Goal: Task Accomplishment & Management: Manage account settings

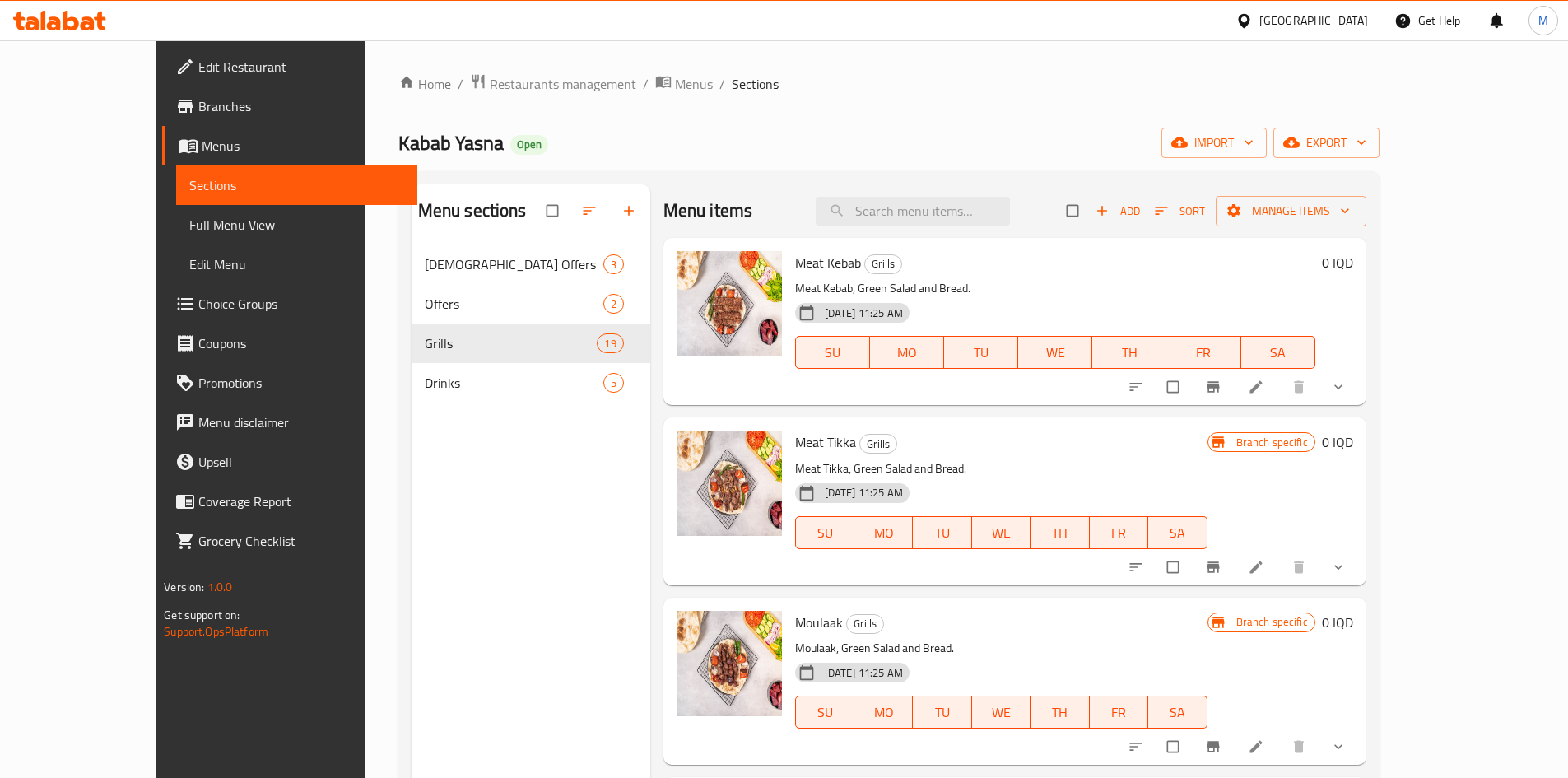
click at [398, 102] on div "Home / Restaurants management / Menus / Sections Kabab Yasna Open import export…" at bounding box center [889, 524] width 981 height 902
click at [398, 94] on link "Home" at bounding box center [425, 84] width 53 height 19
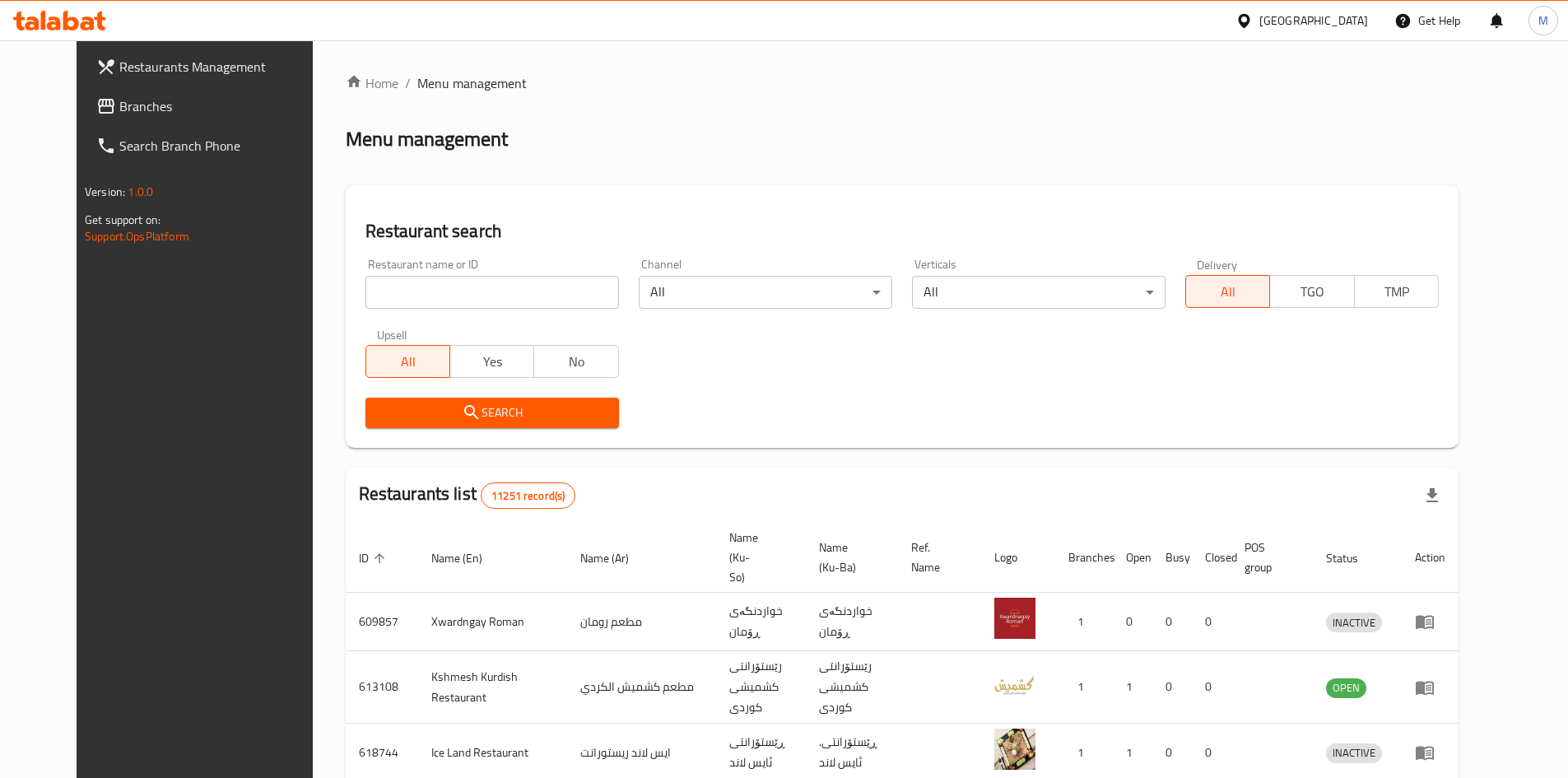
click at [442, 300] on input "search" at bounding box center [492, 291] width 254 height 33
type input "avenza"
click at [462, 419] on icon "submit" at bounding box center [472, 412] width 19 height 19
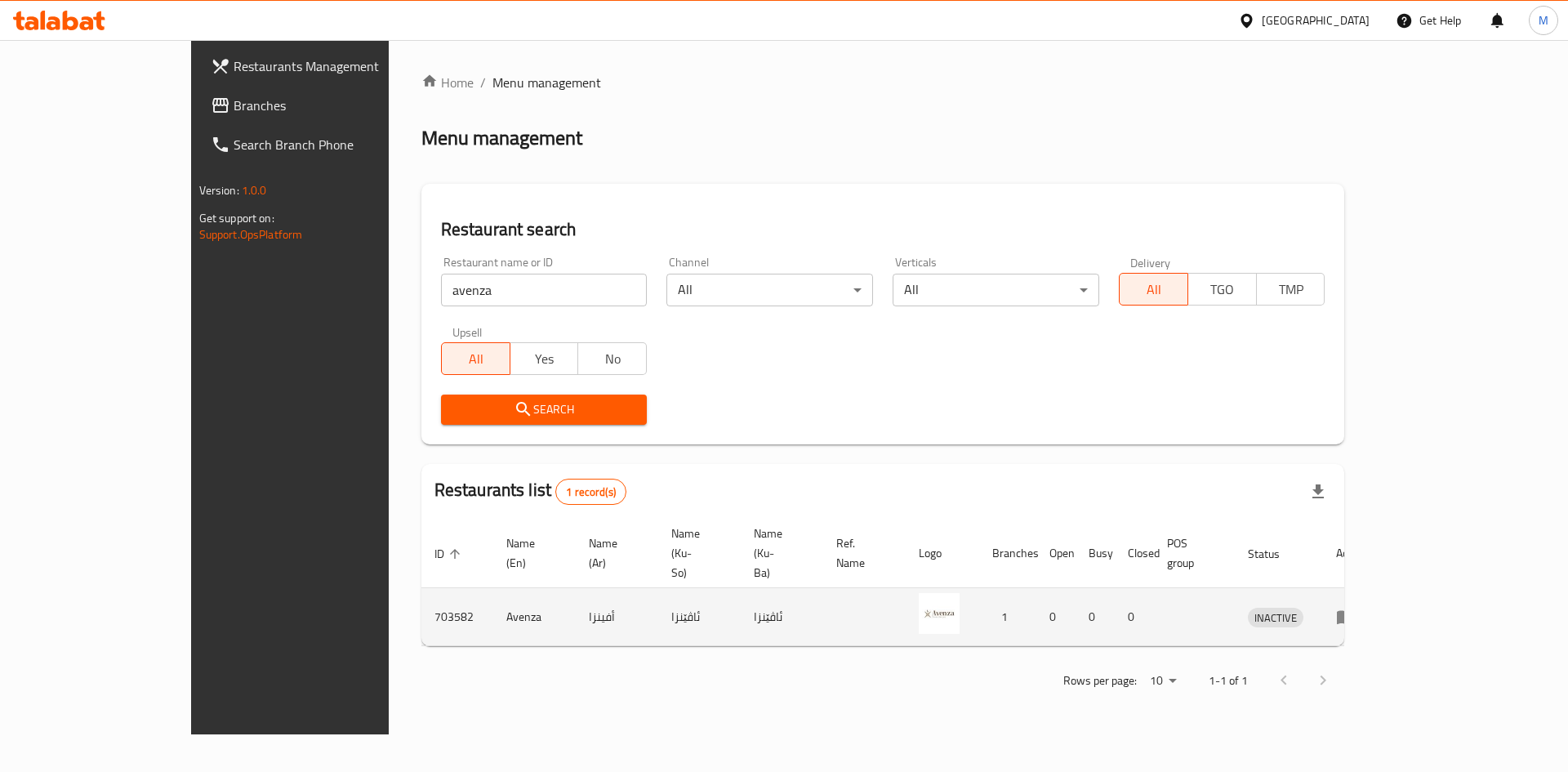
click at [1355, 611] on icon "enhanced table" at bounding box center [1346, 618] width 18 height 14
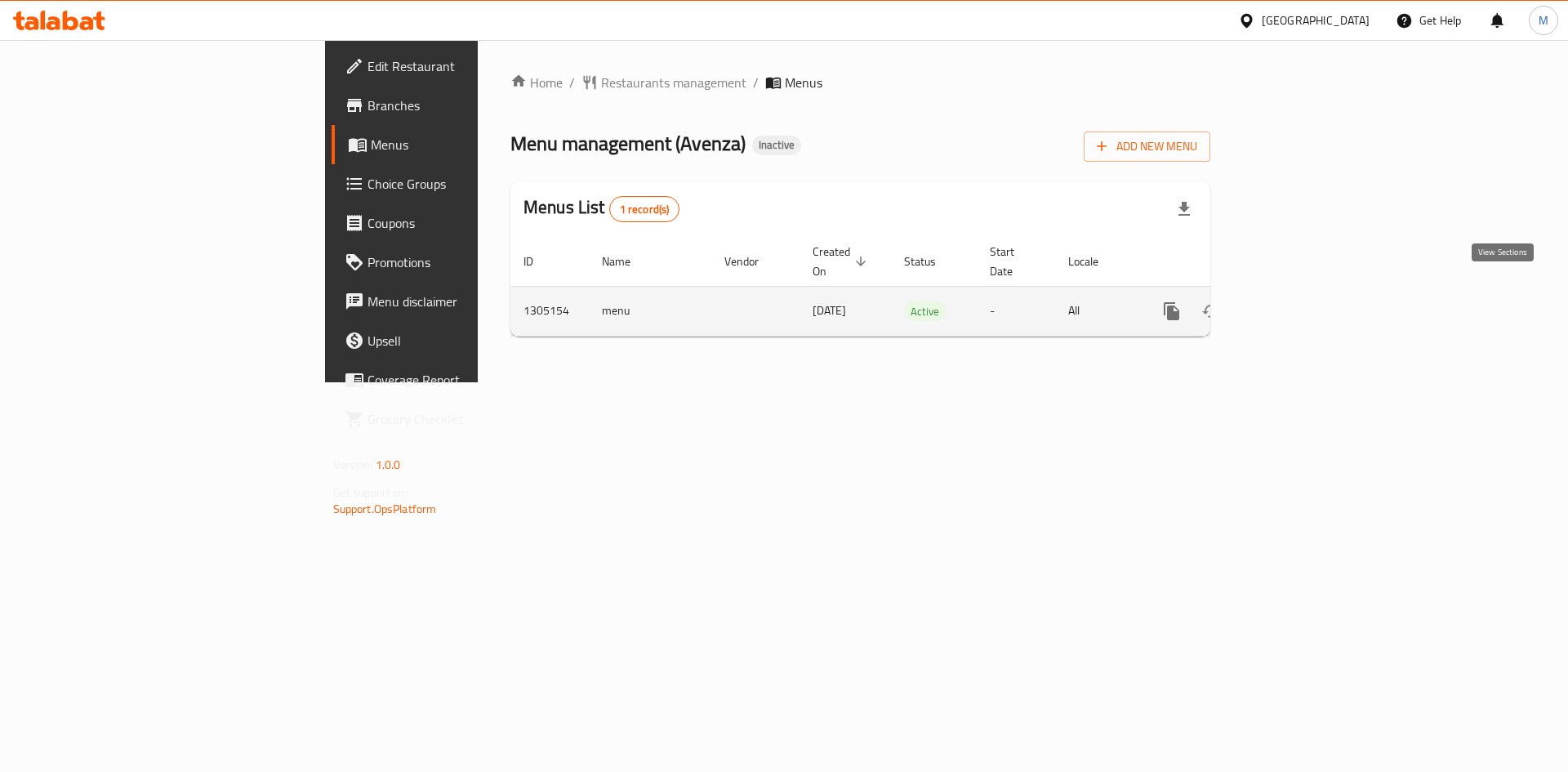
click at [1300, 301] on icon "enhanced table" at bounding box center [1289, 311] width 19 height 19
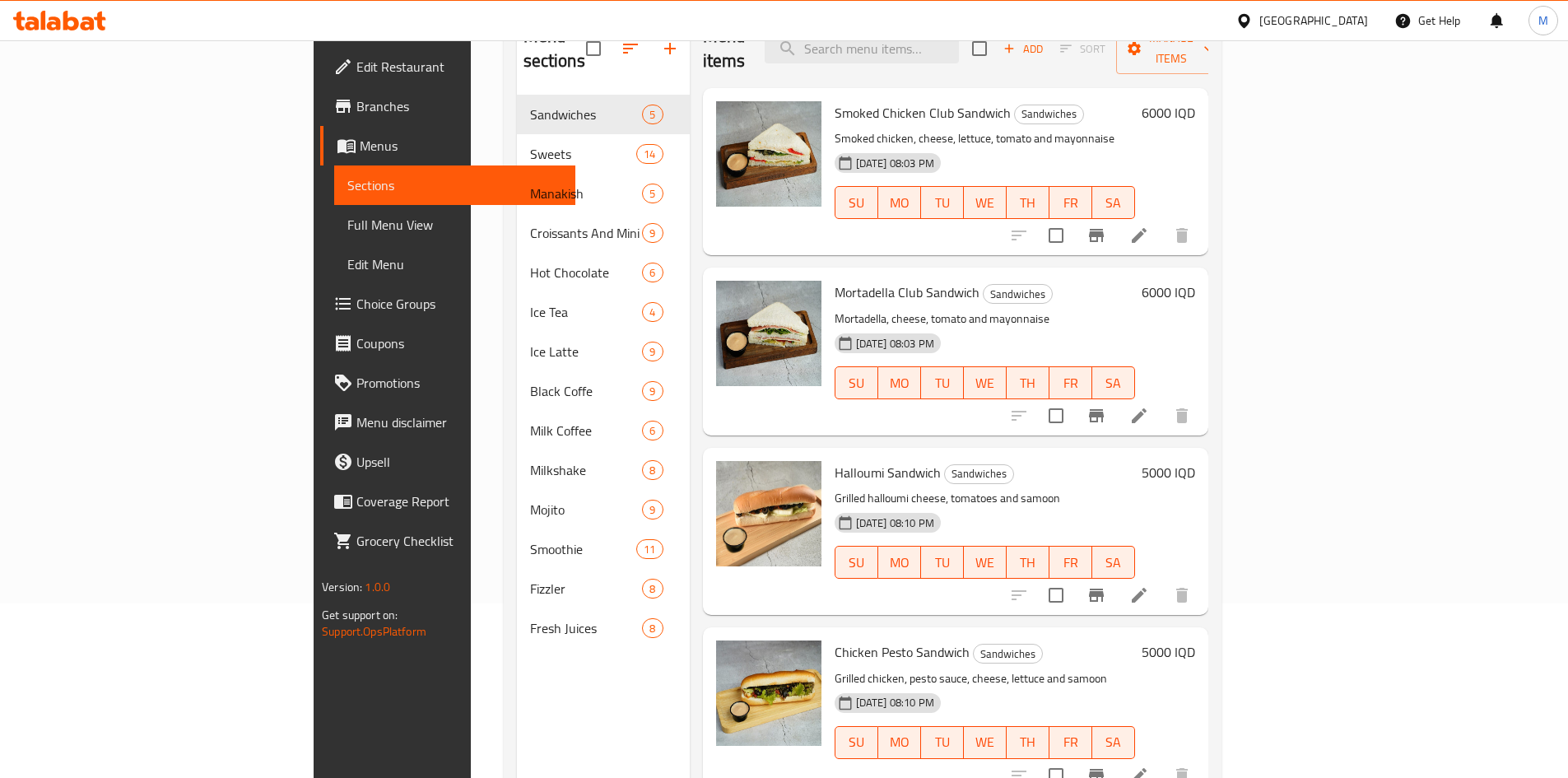
scroll to position [66, 0]
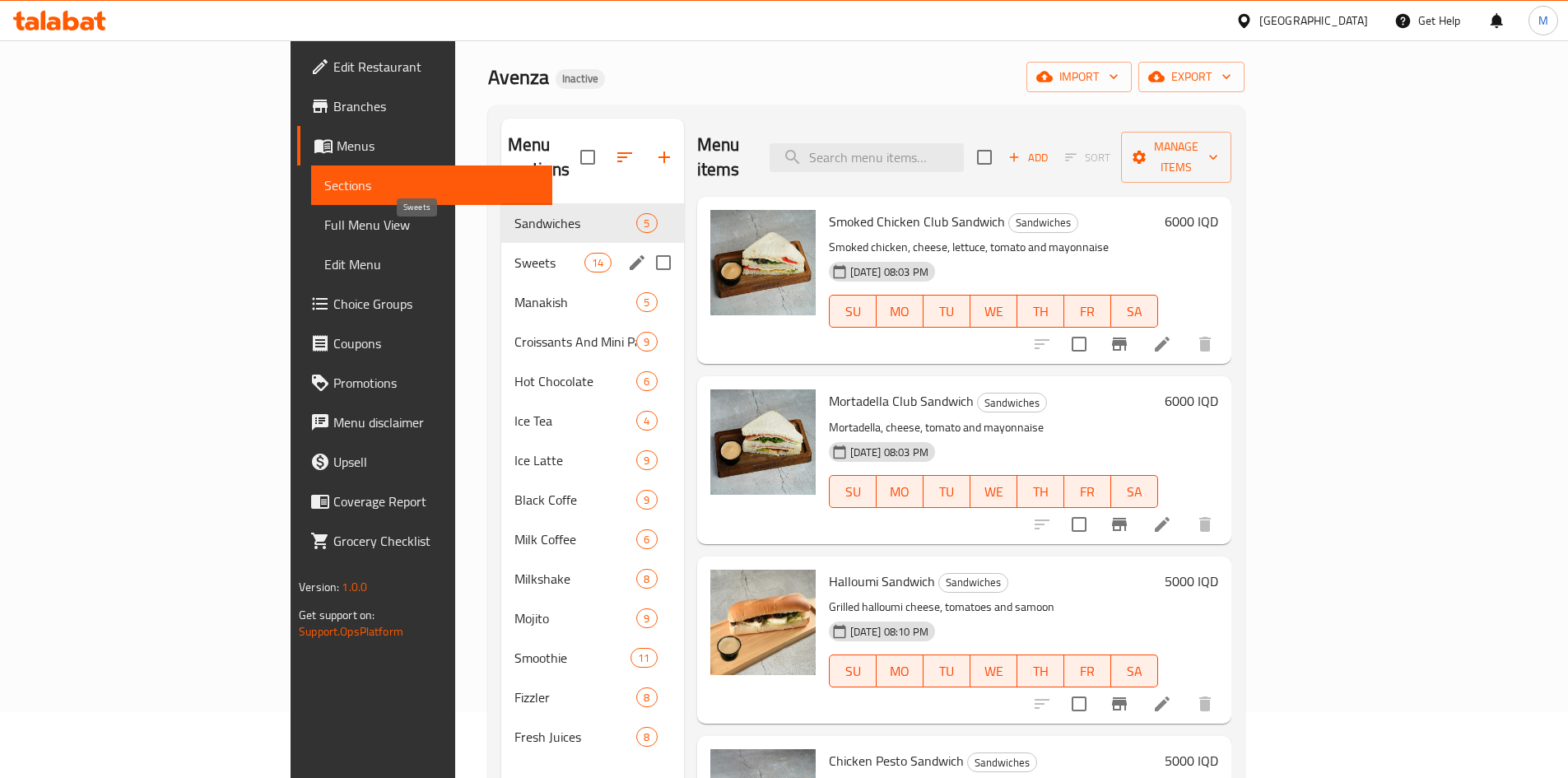
click at [514, 253] on span "Sweets" at bounding box center [549, 262] width 70 height 19
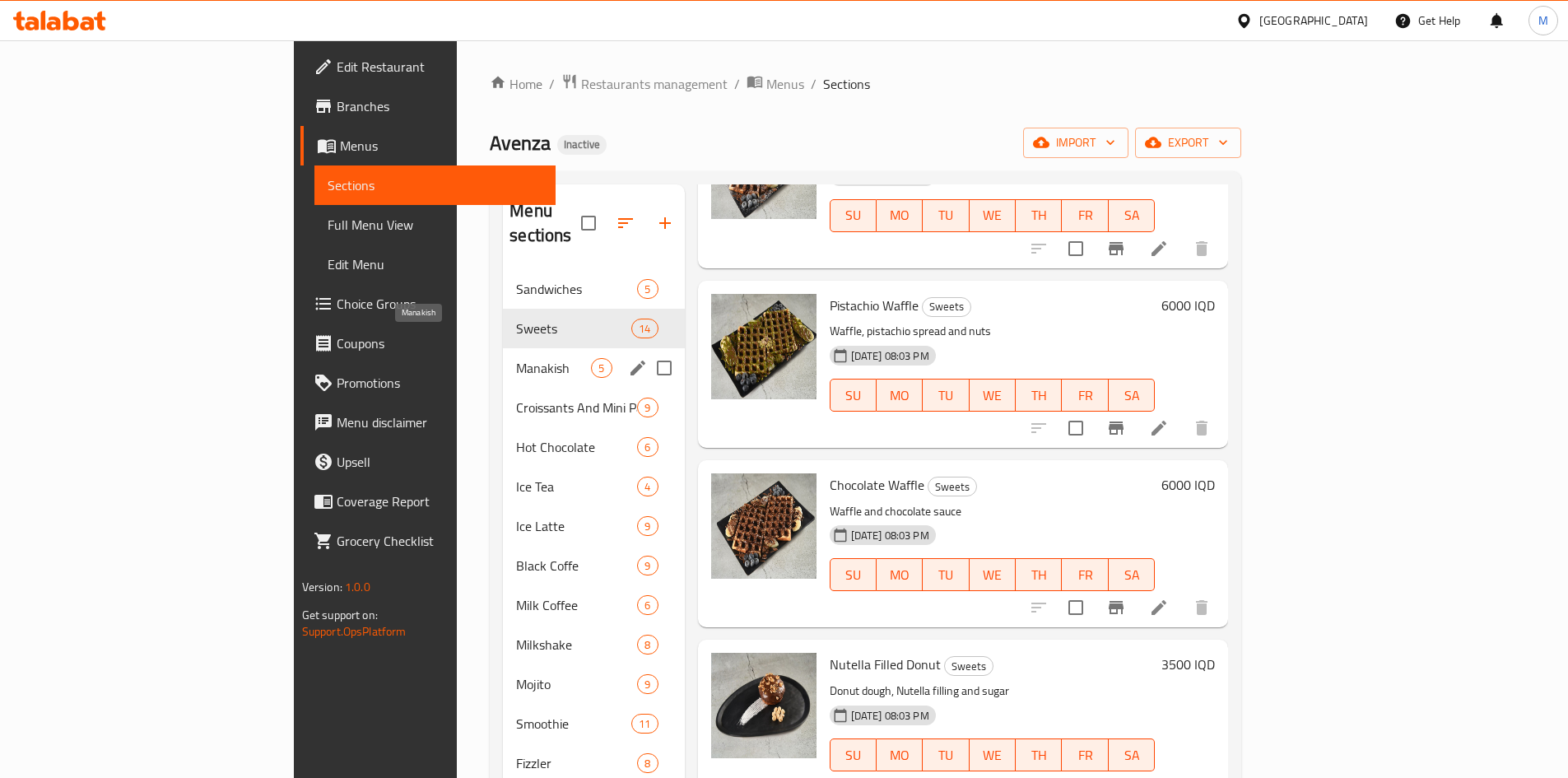
click at [516, 358] on span "Manakish" at bounding box center [553, 367] width 75 height 19
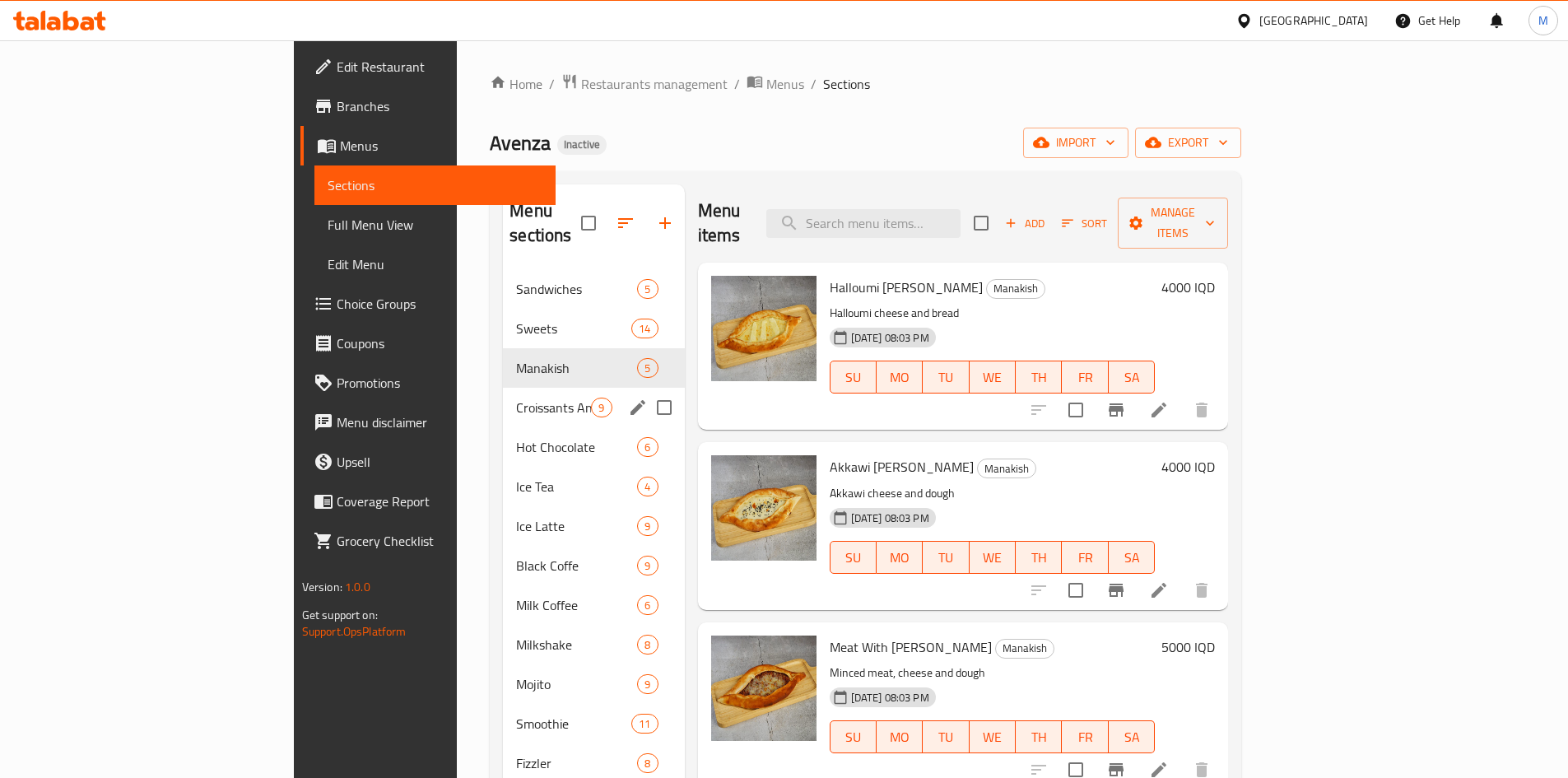
click at [516, 397] on span "Croissants And Mini Pastries" at bounding box center [553, 407] width 75 height 19
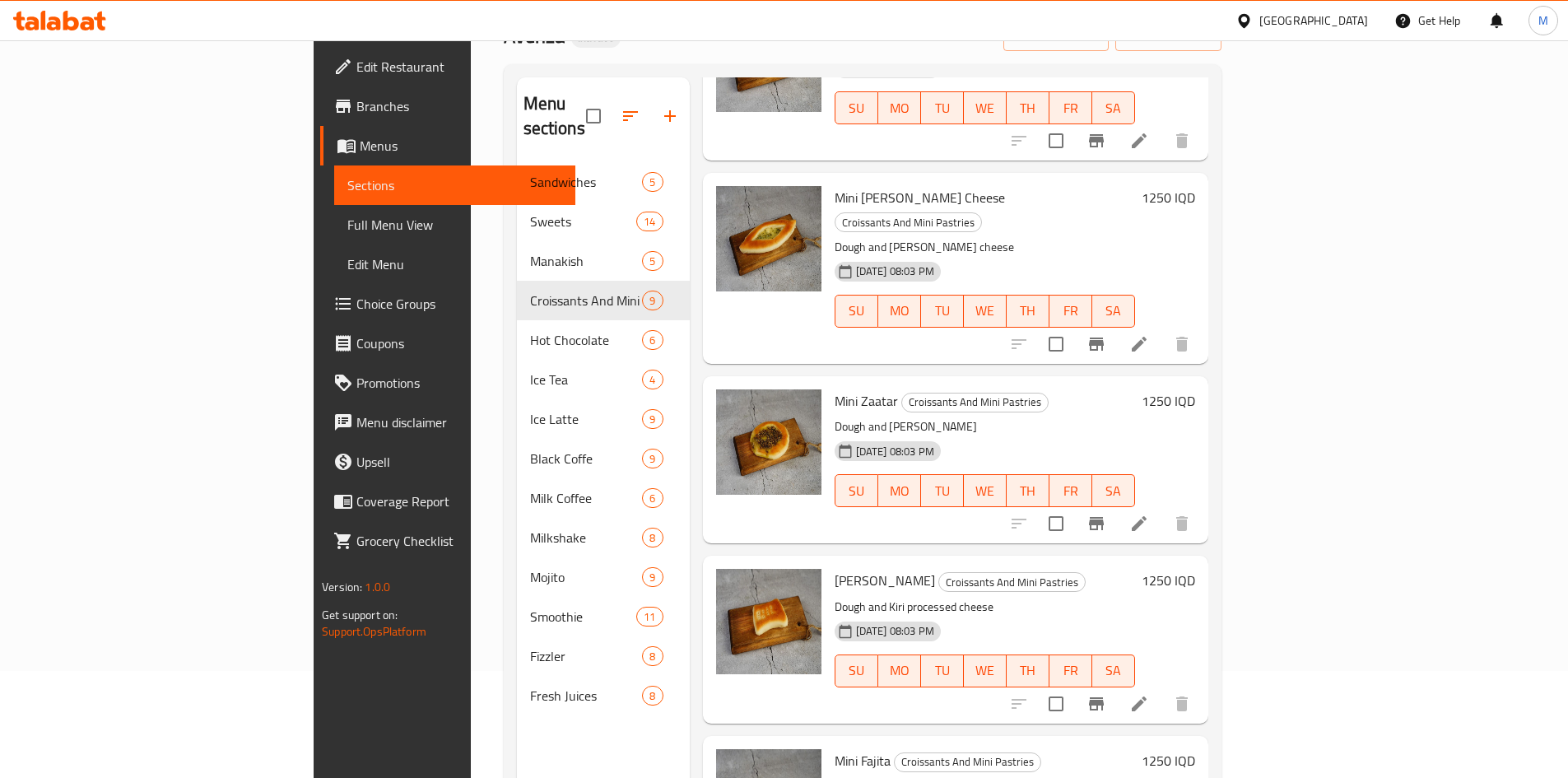
scroll to position [230, 0]
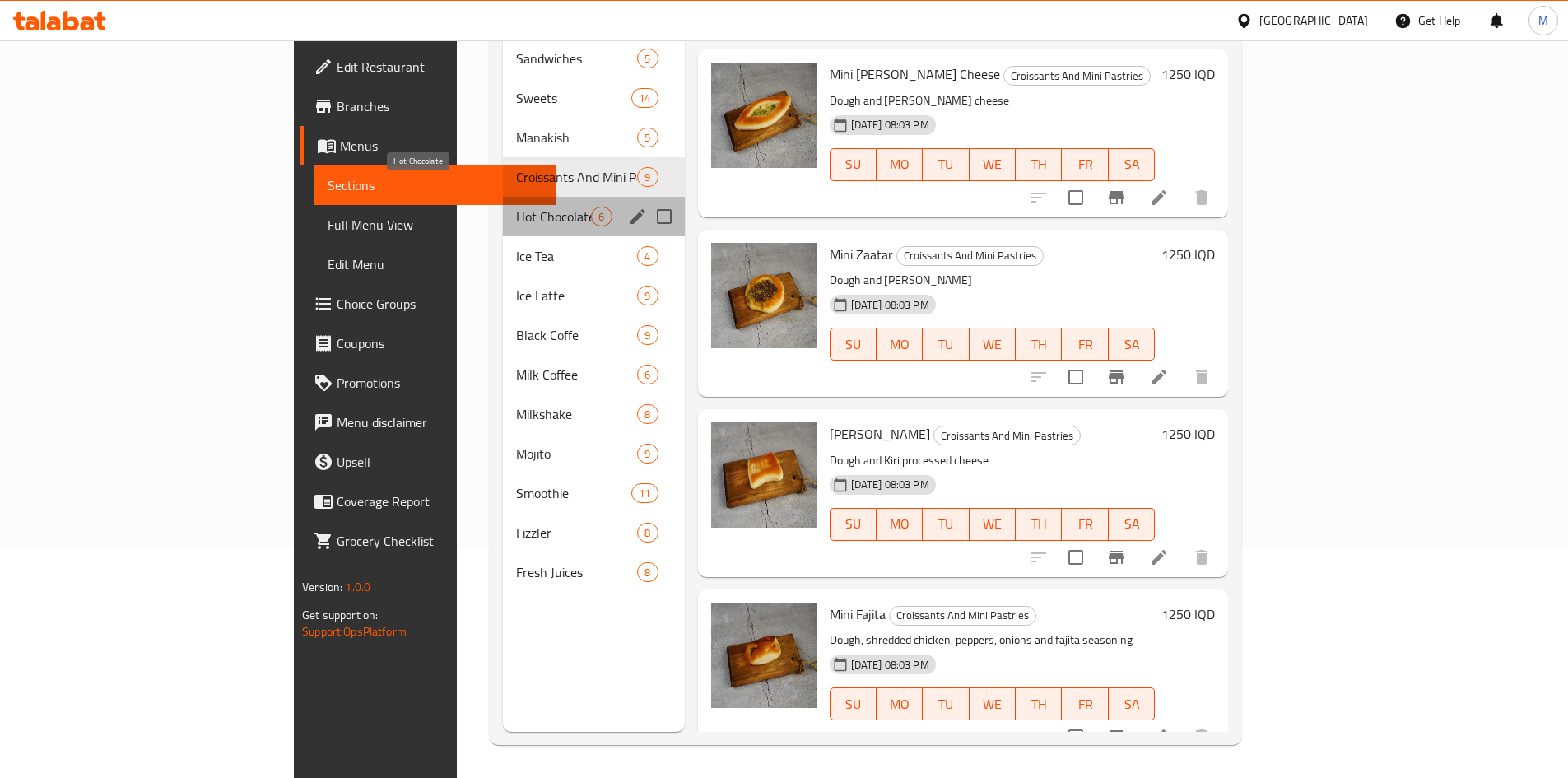
click at [516, 207] on span "Hot Chocolate" at bounding box center [553, 216] width 75 height 19
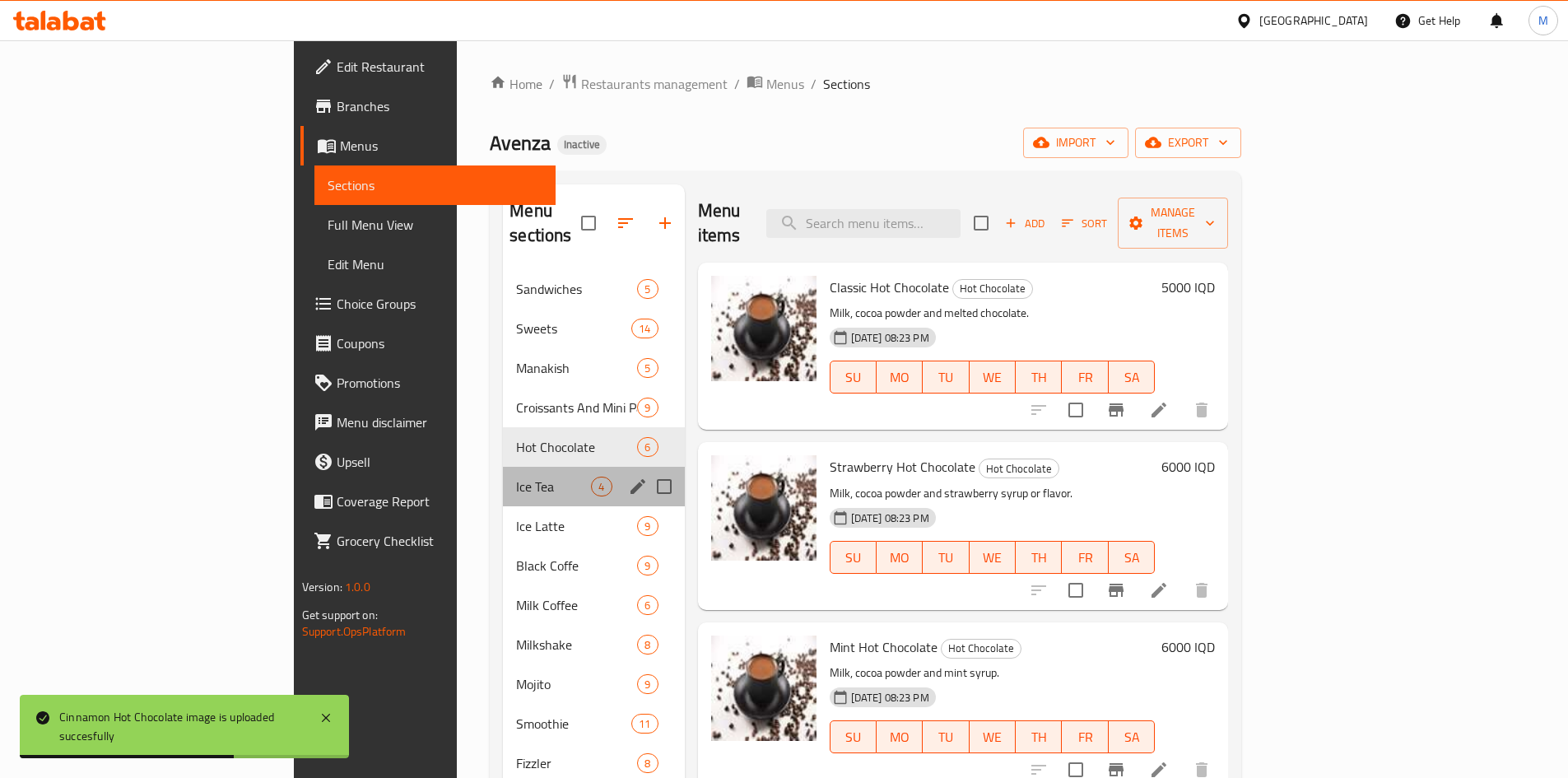
click at [503, 472] on div "Ice Tea 4" at bounding box center [593, 486] width 181 height 40
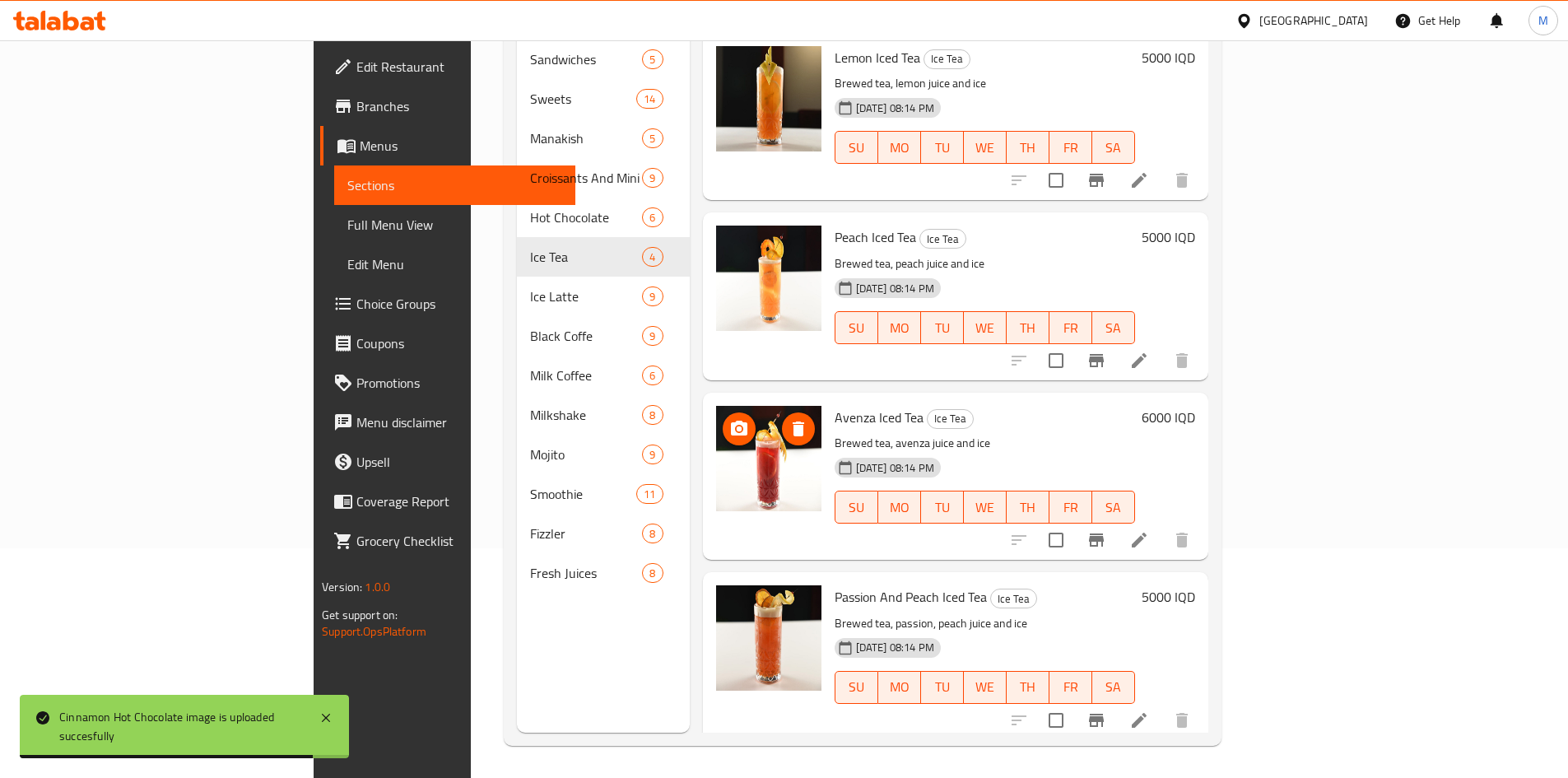
scroll to position [230, 0]
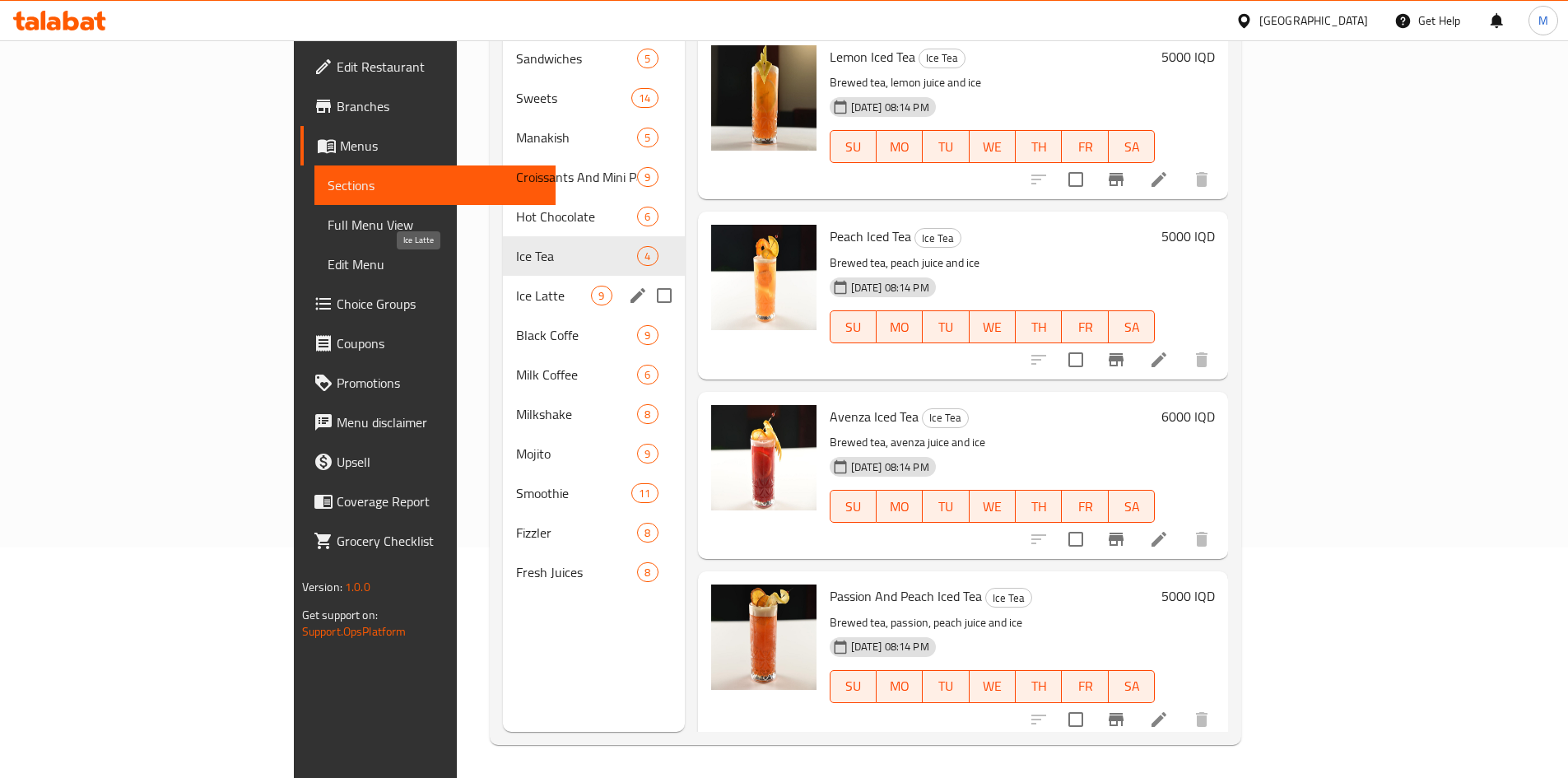
click at [516, 285] on span "Ice Latte" at bounding box center [553, 295] width 75 height 19
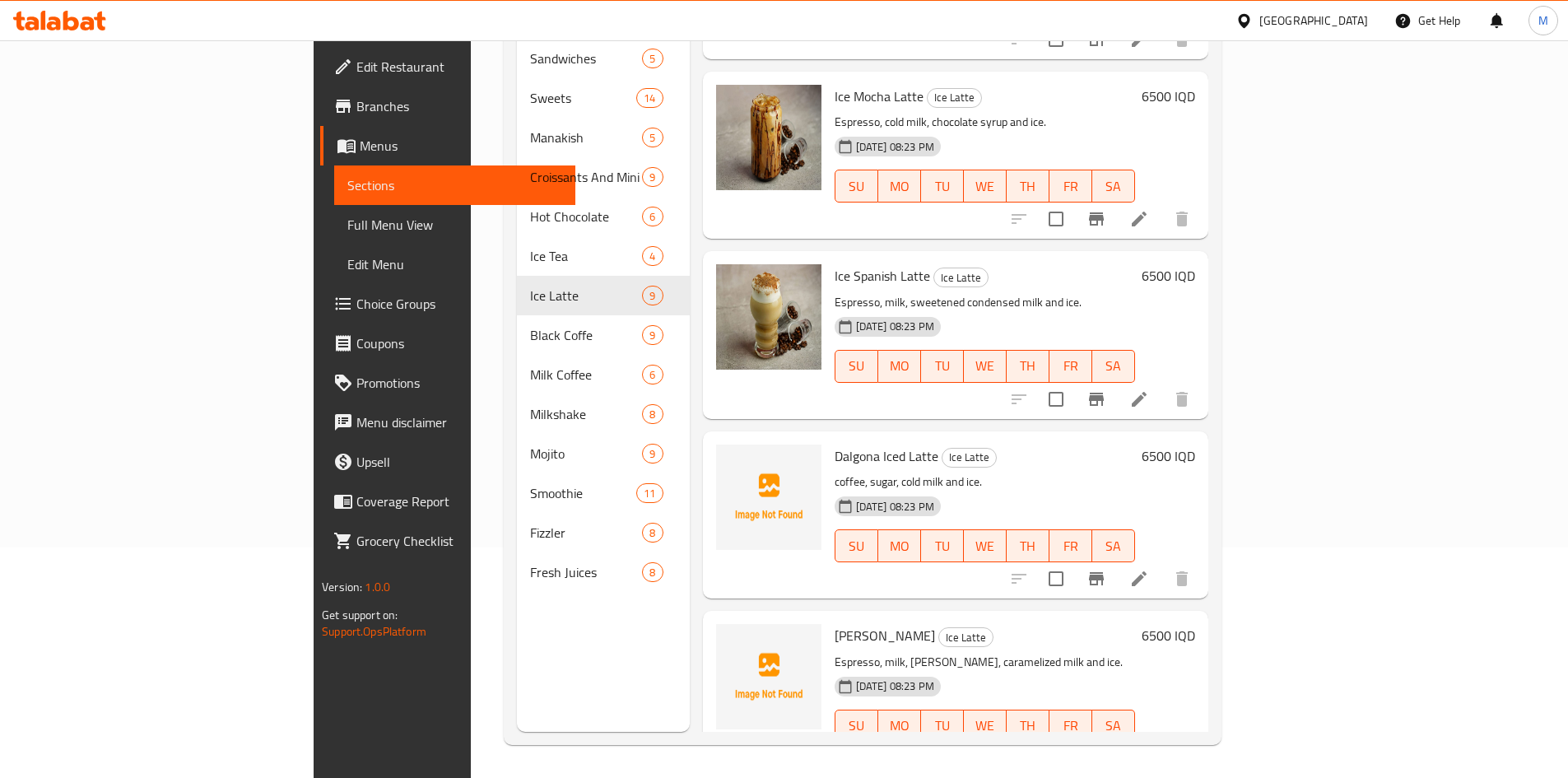
scroll to position [881, 0]
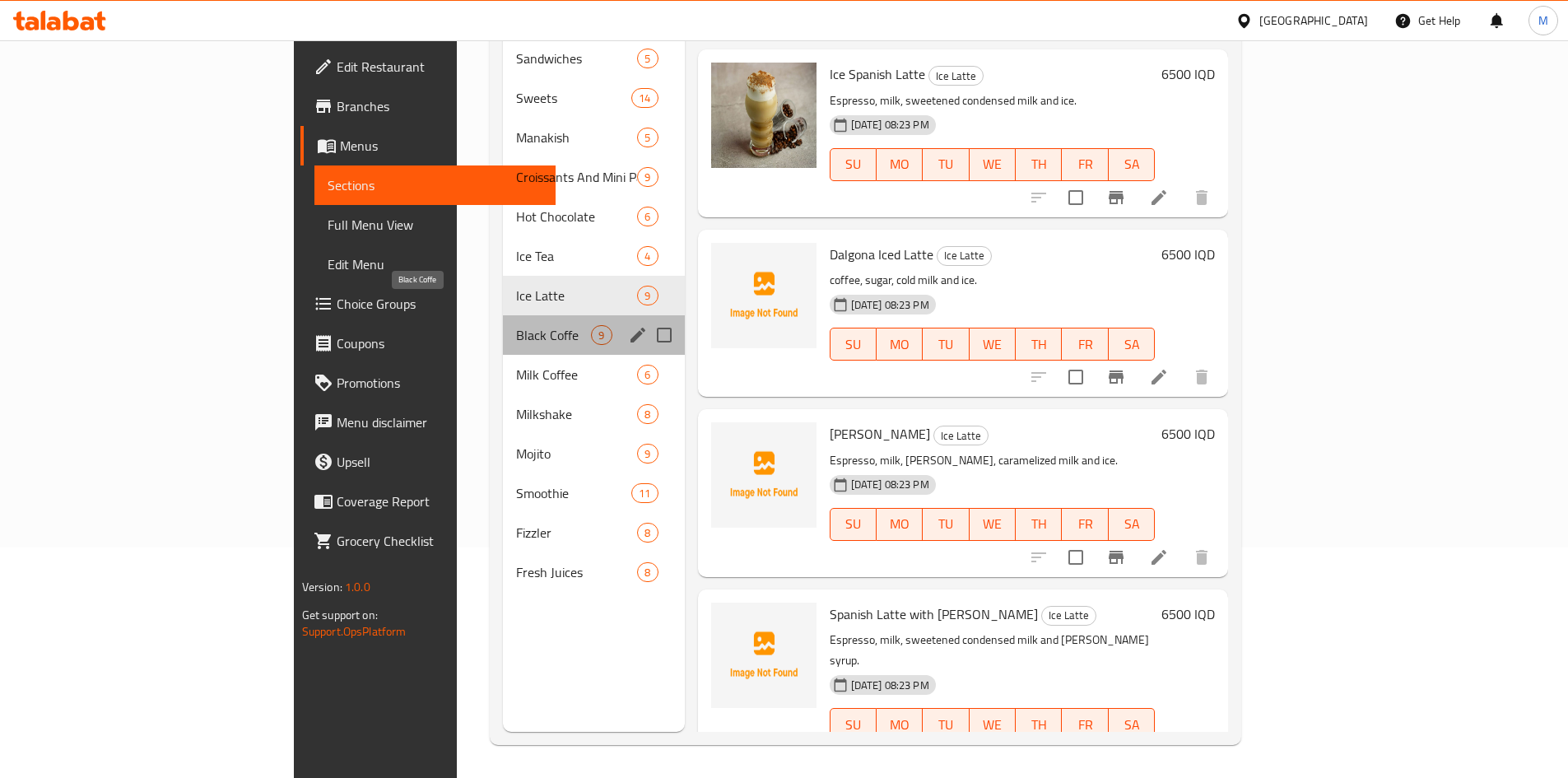
click at [516, 325] on span "Black Coffe" at bounding box center [553, 335] width 75 height 19
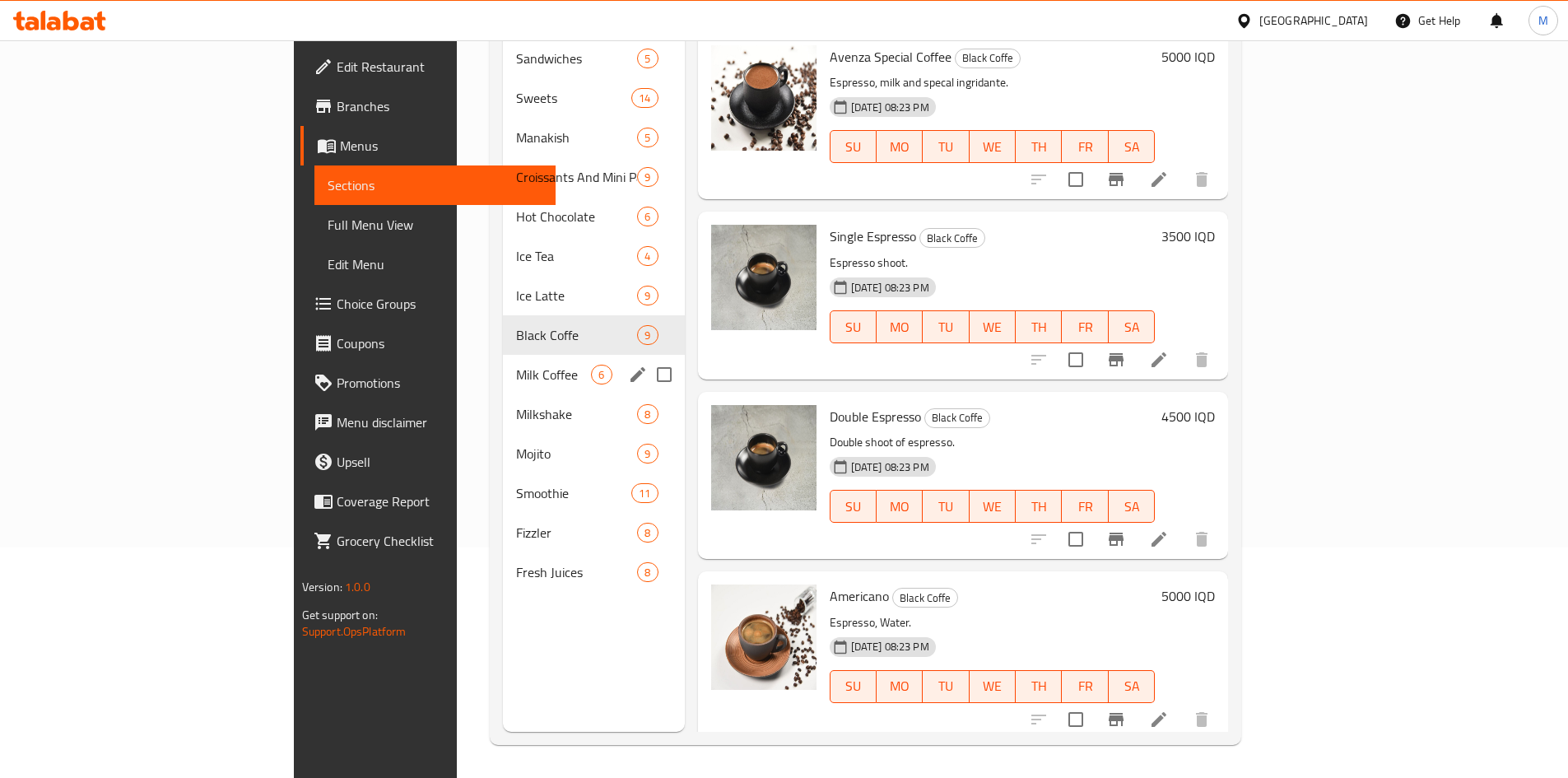
click at [516, 365] on span "Milk Coffee" at bounding box center [553, 374] width 75 height 19
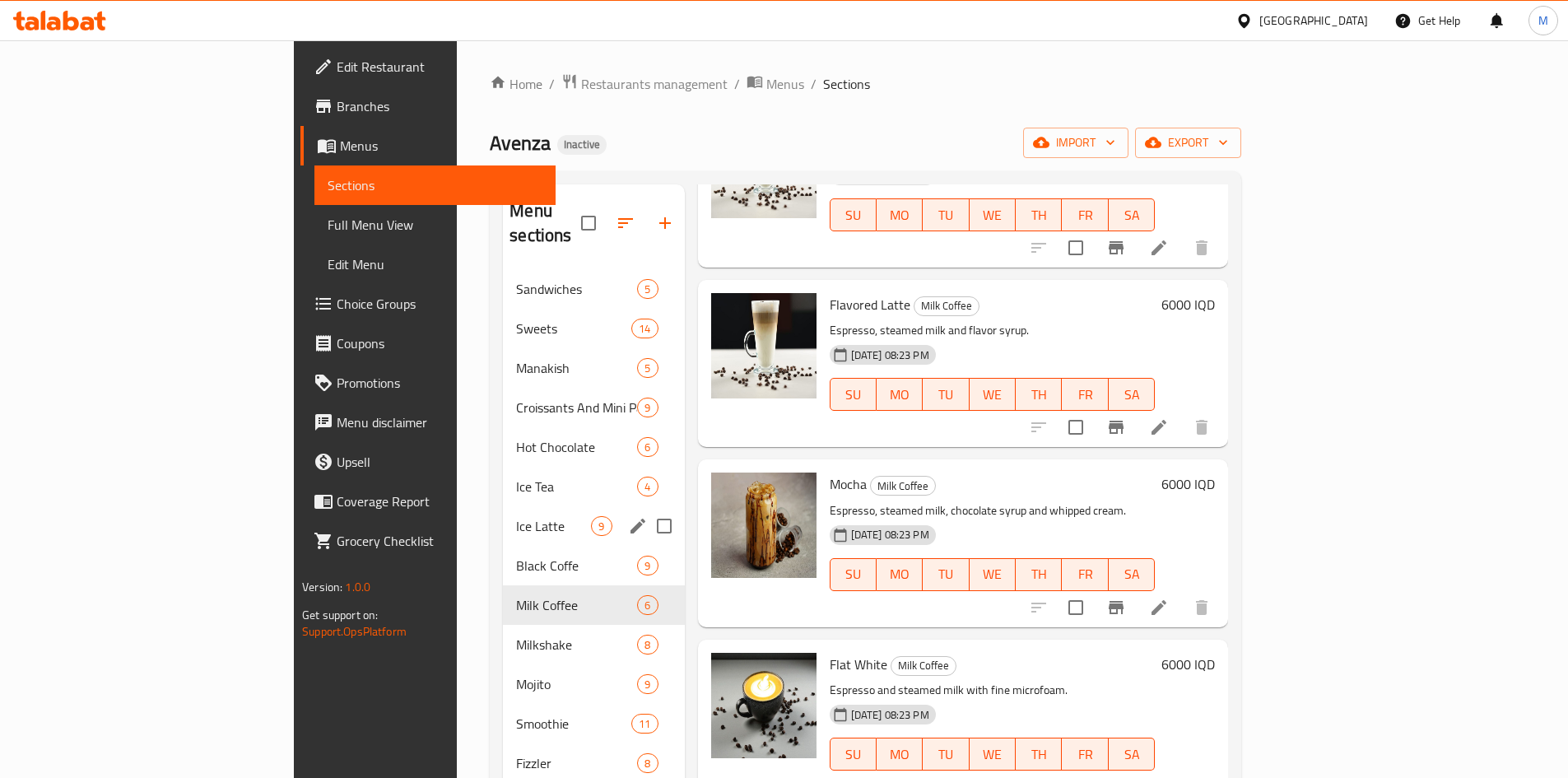
scroll to position [230, 0]
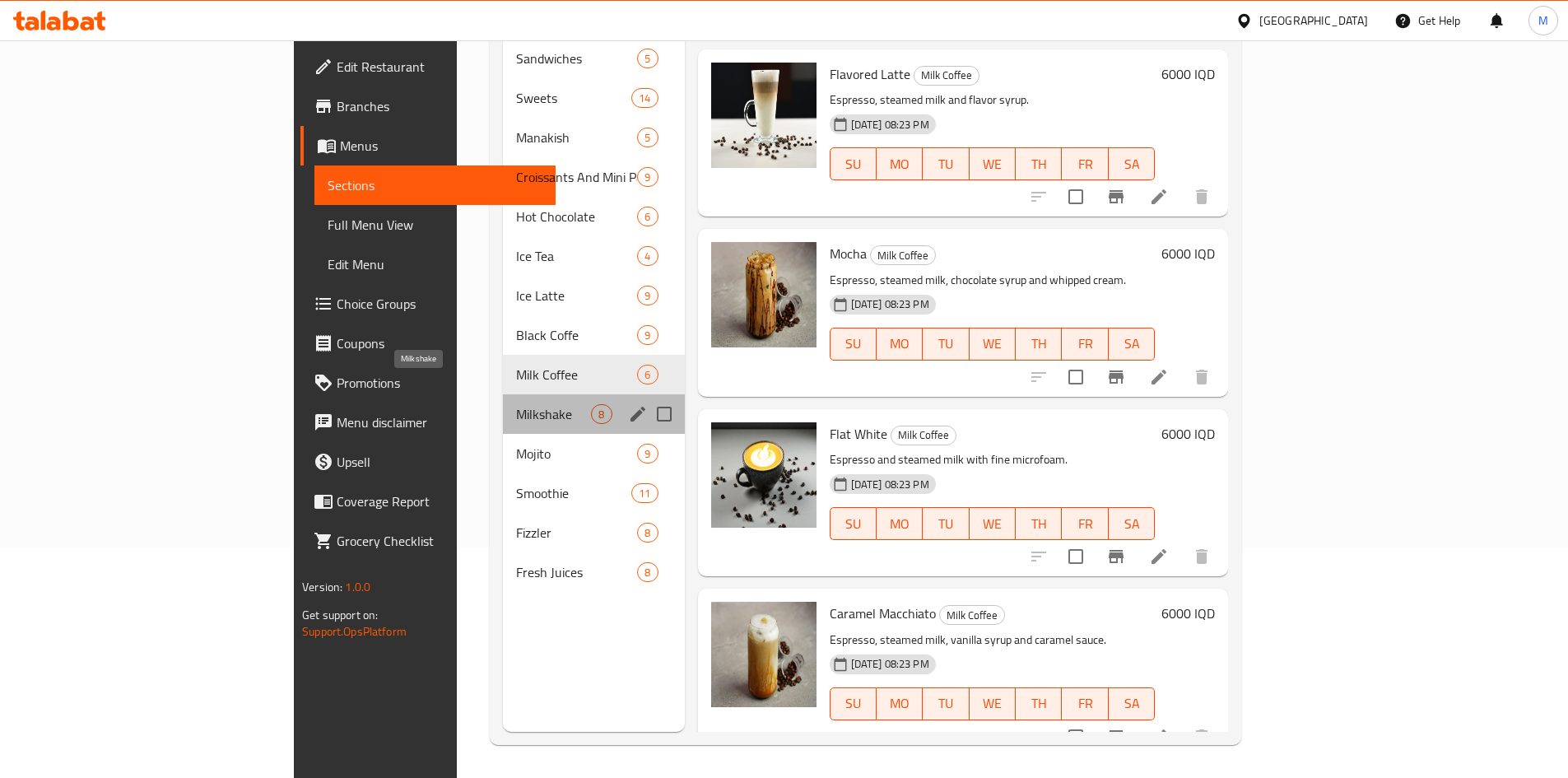
click at [516, 404] on span "Milkshake" at bounding box center [553, 414] width 75 height 19
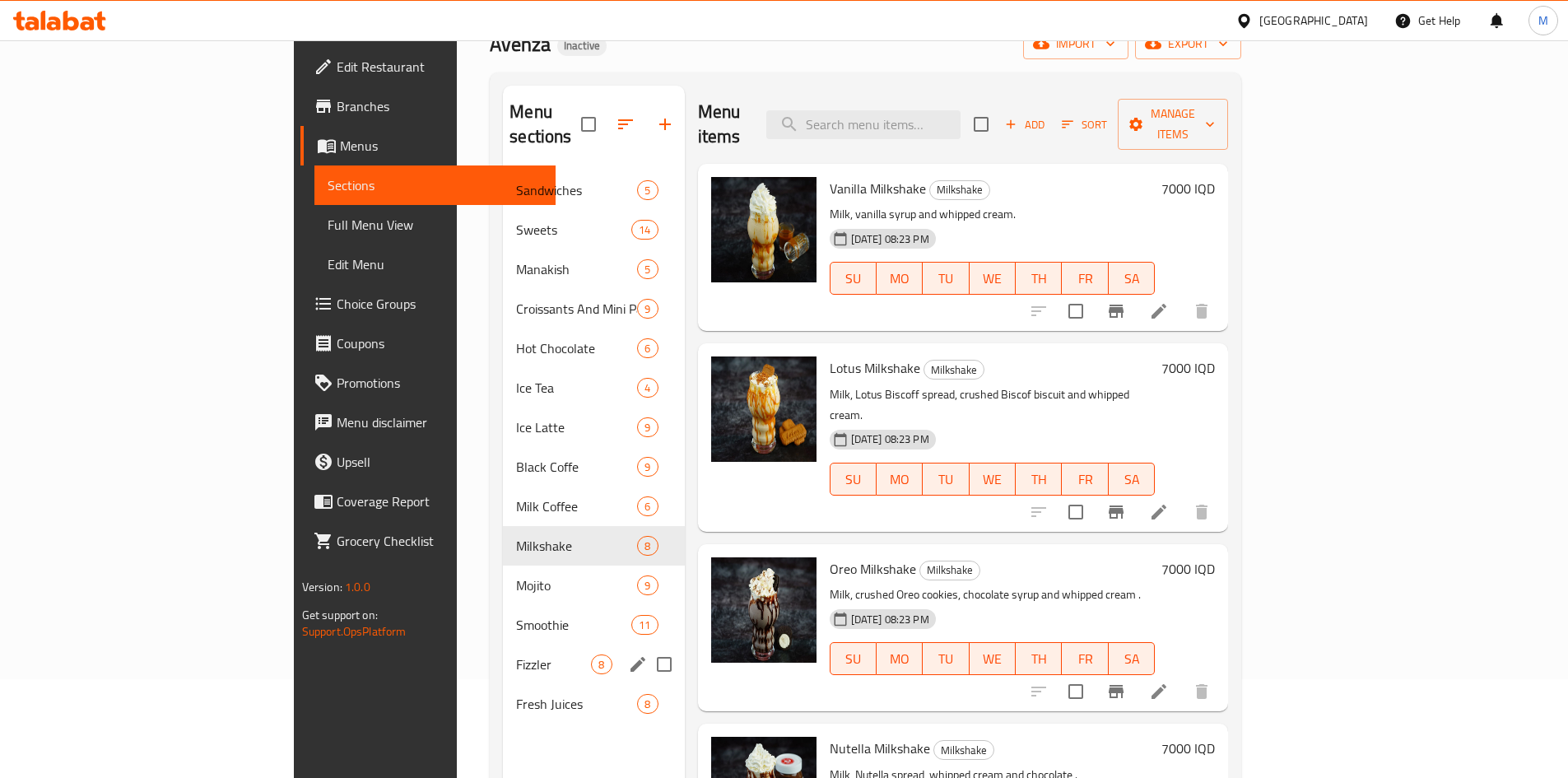
scroll to position [230, 0]
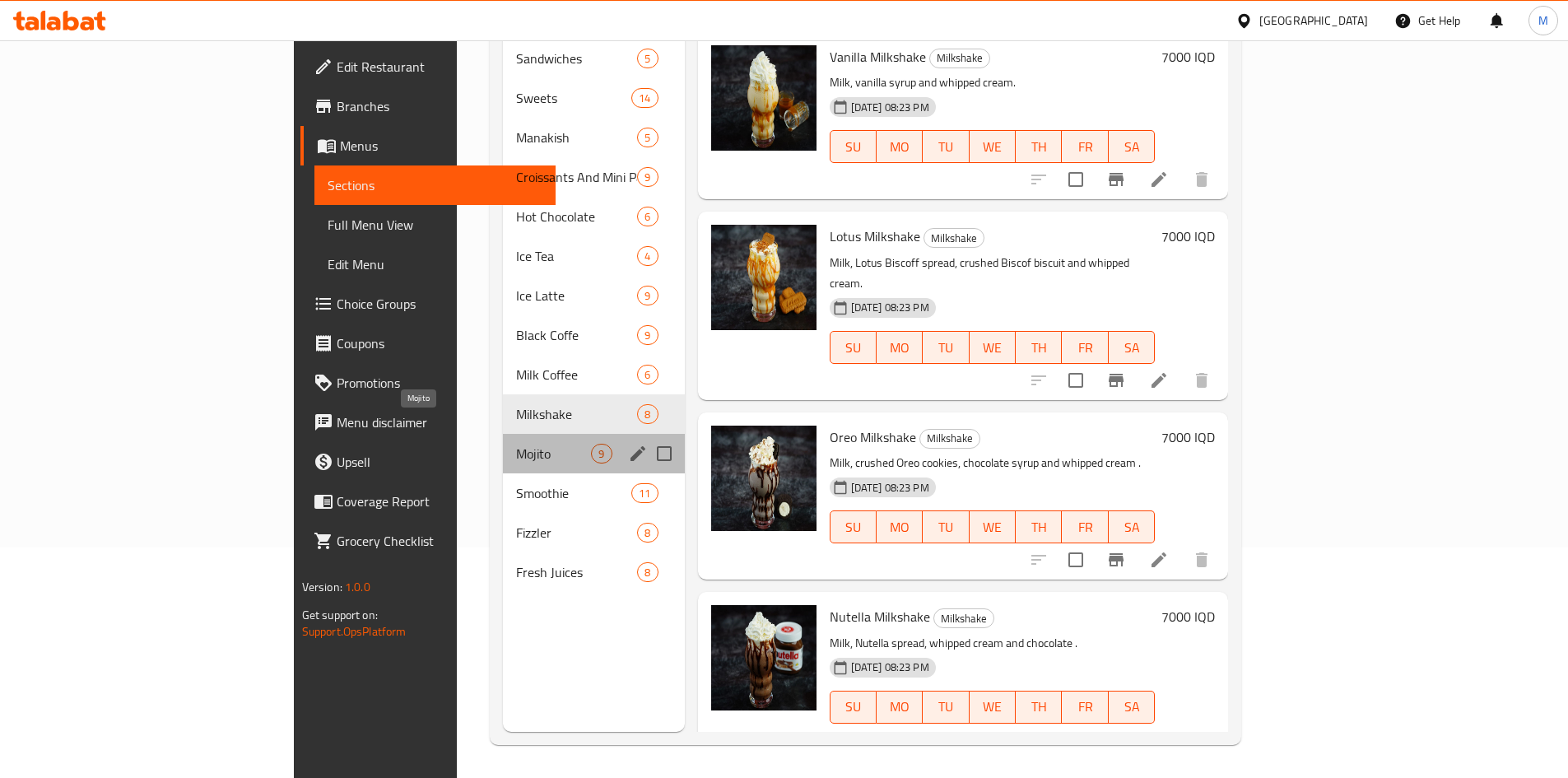
click at [516, 443] on span "Mojito" at bounding box center [553, 453] width 75 height 19
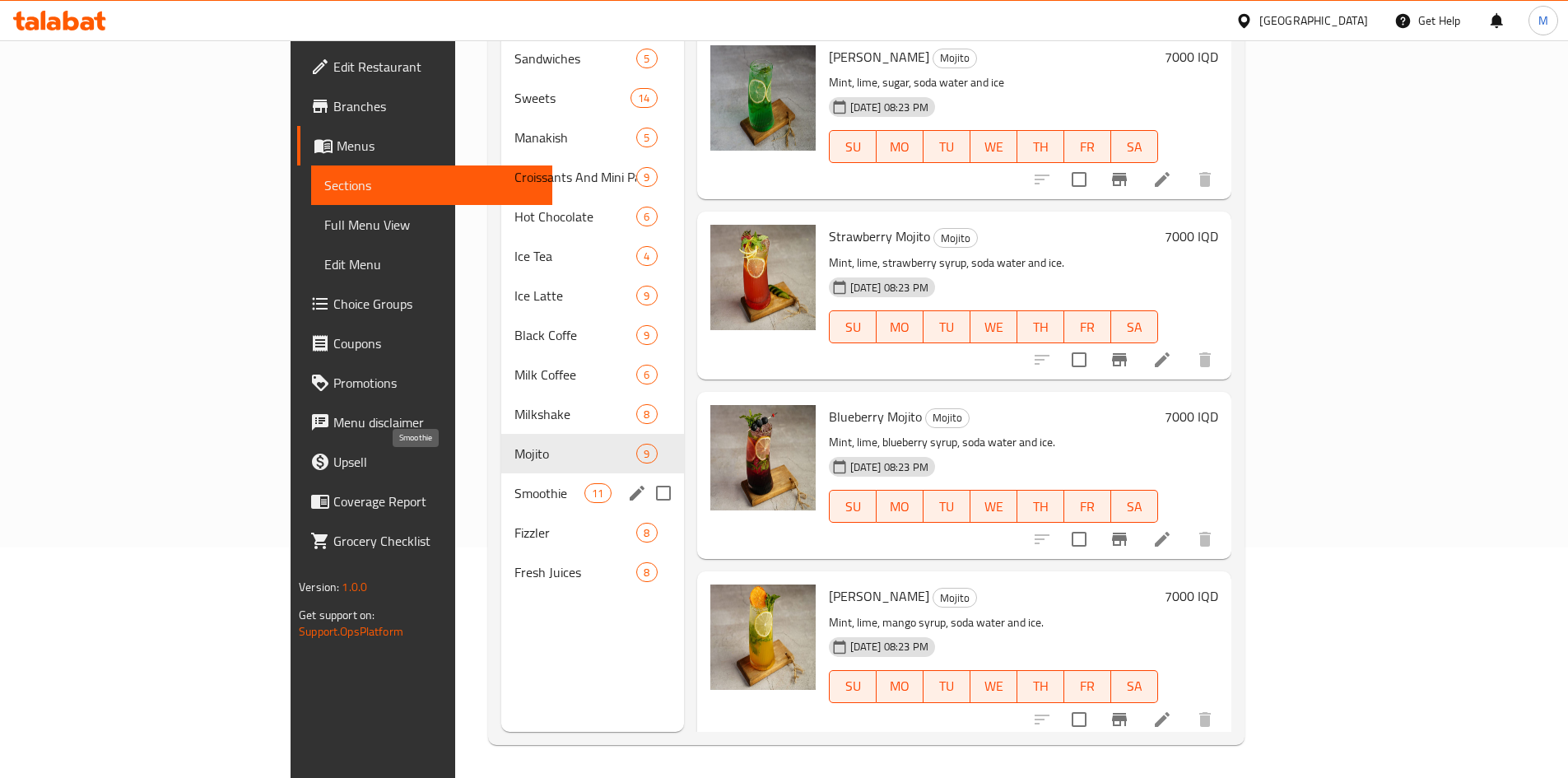
click at [514, 483] on span "Smoothie" at bounding box center [549, 493] width 70 height 19
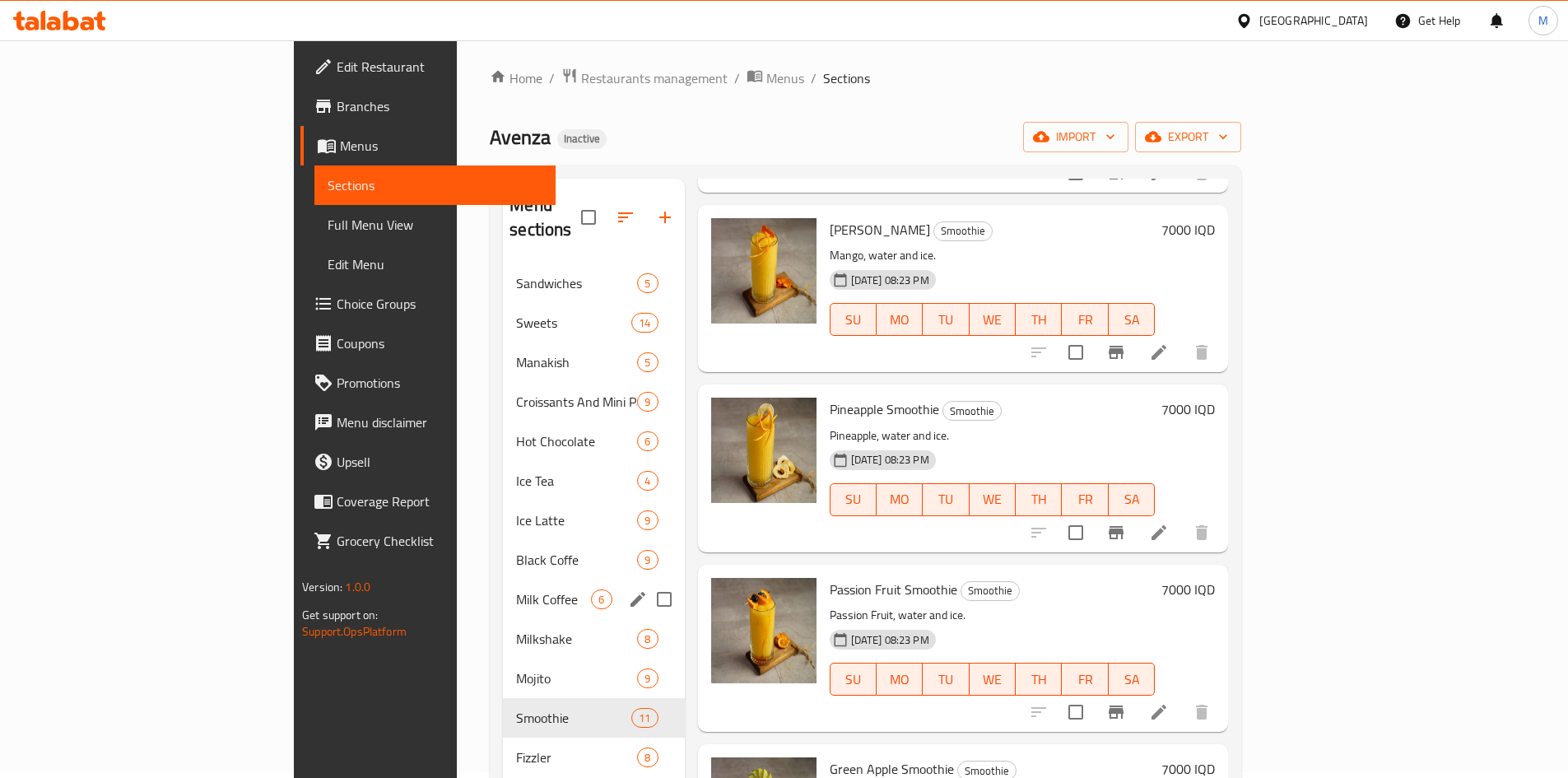
scroll to position [230, 0]
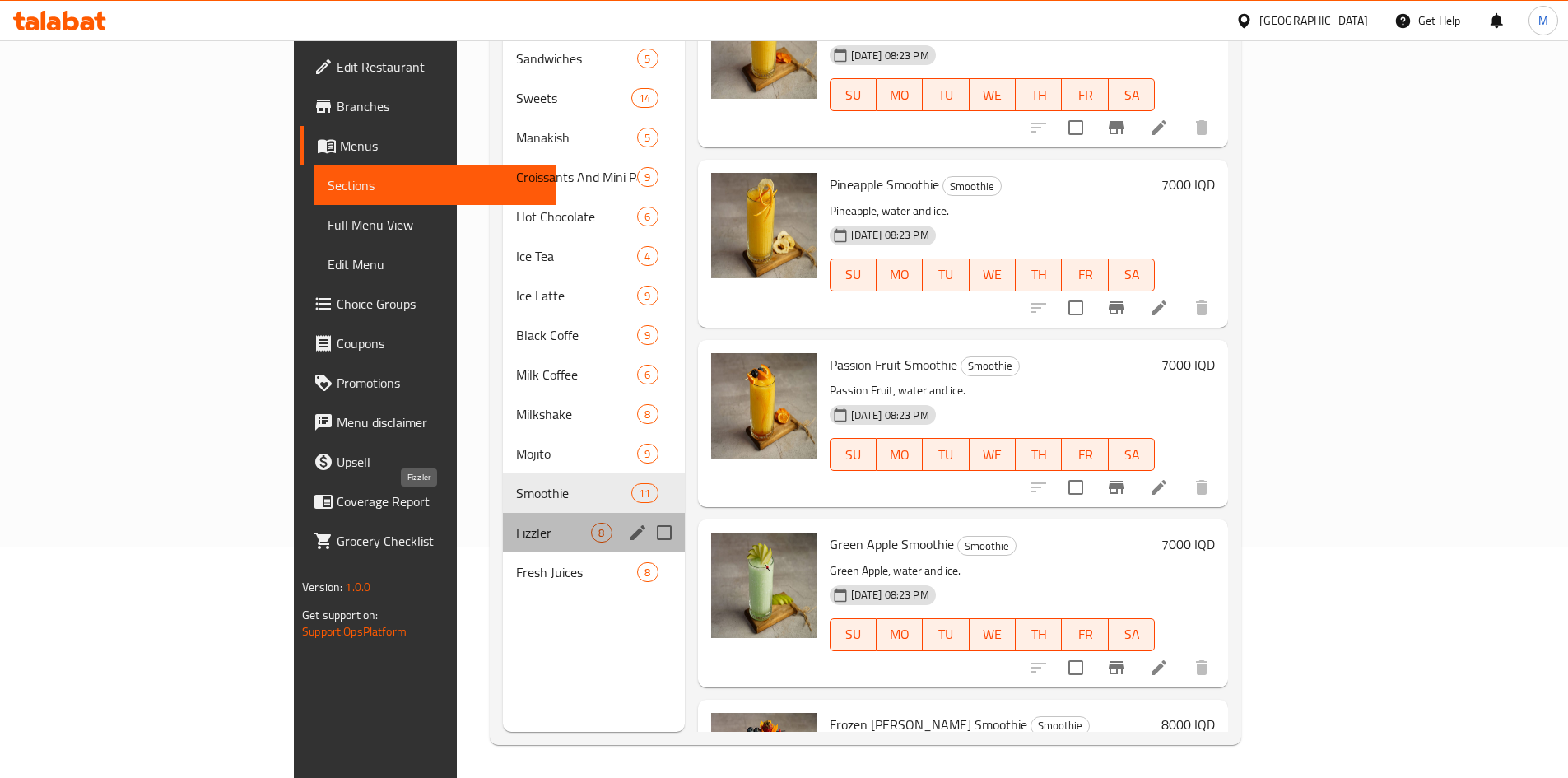
click at [516, 523] on span "Fizzler" at bounding box center [553, 533] width 75 height 19
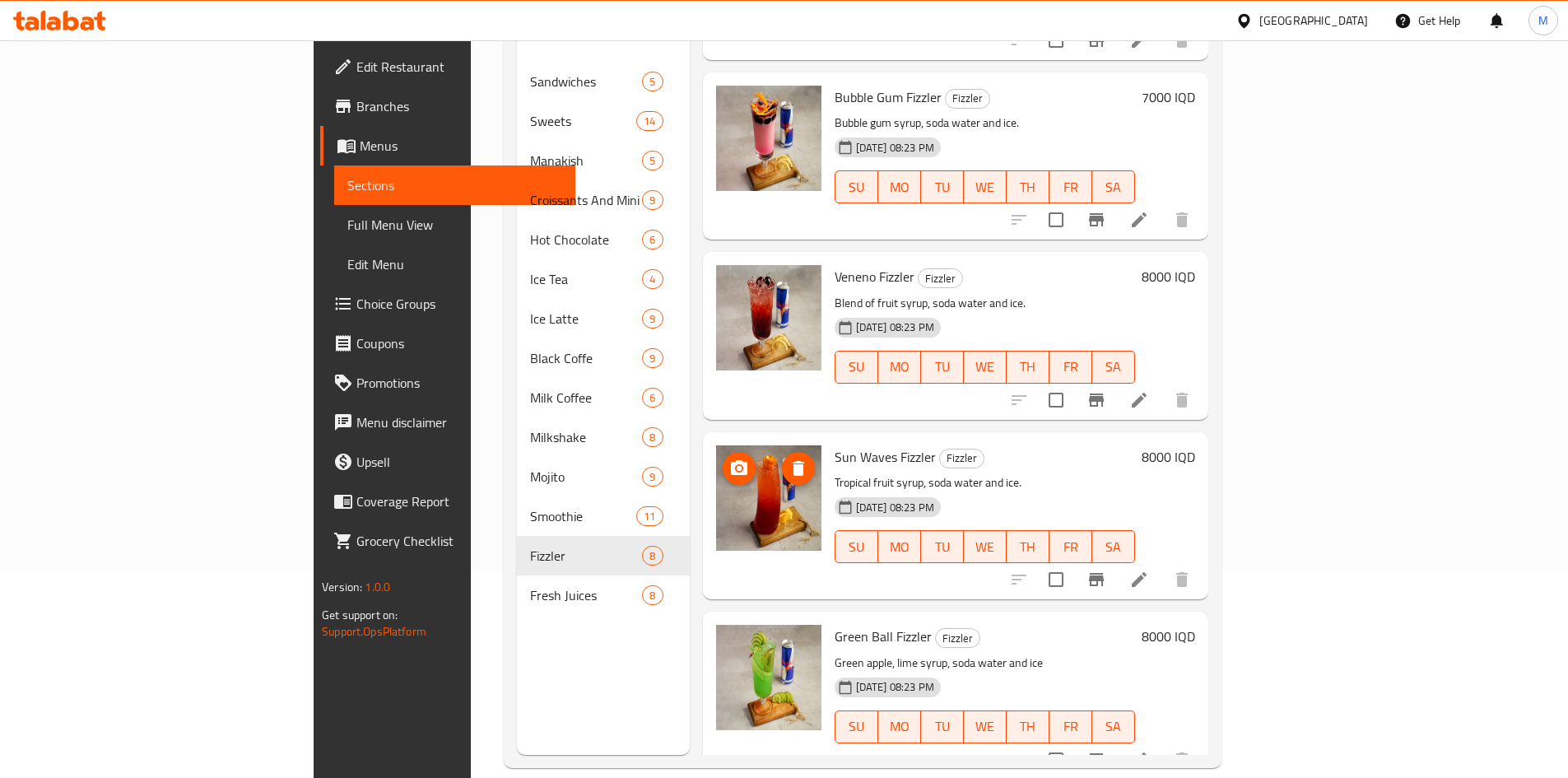
scroll to position [230, 0]
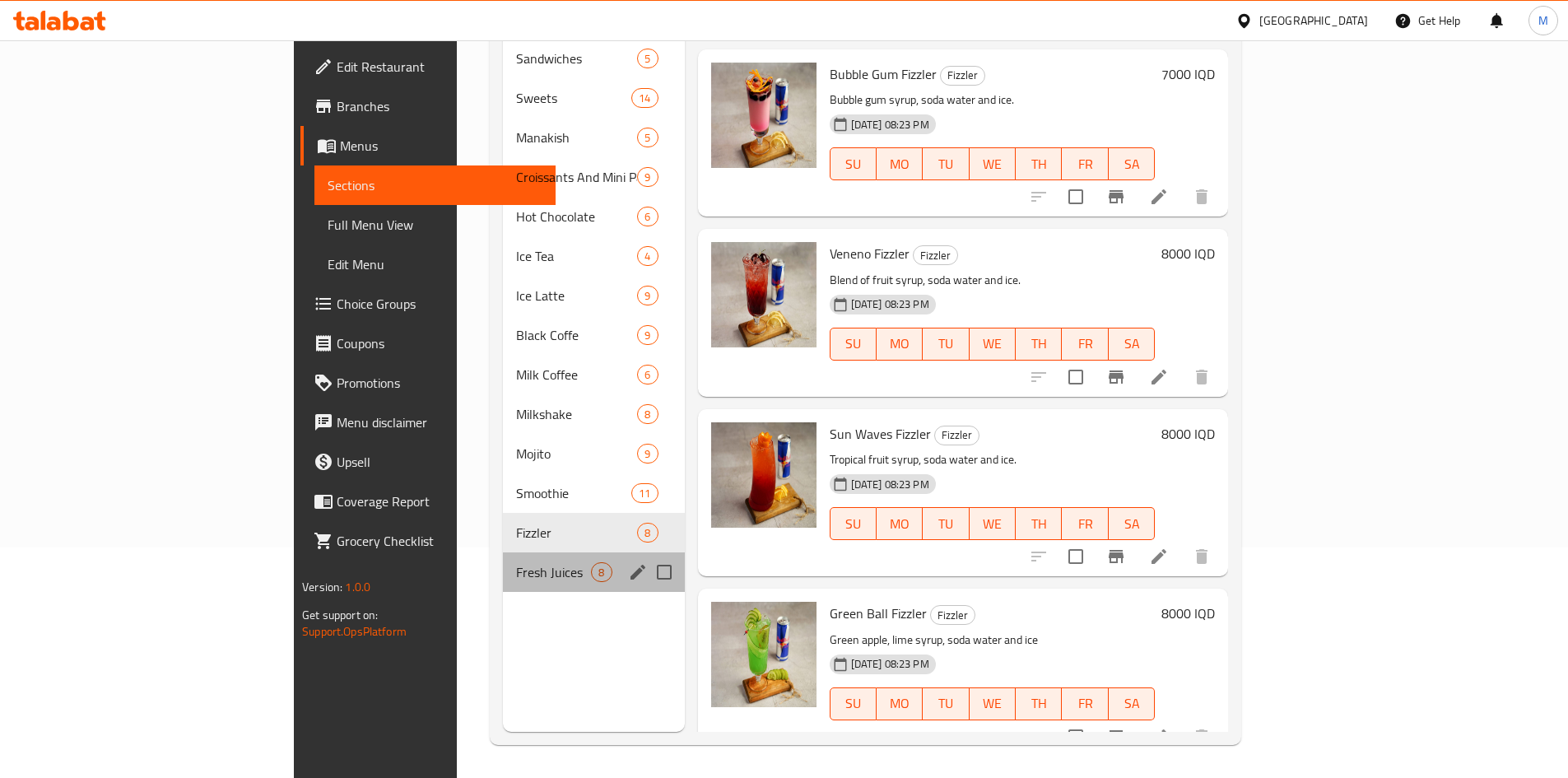
click at [503, 552] on div "Fresh Juices 8" at bounding box center [593, 571] width 181 height 40
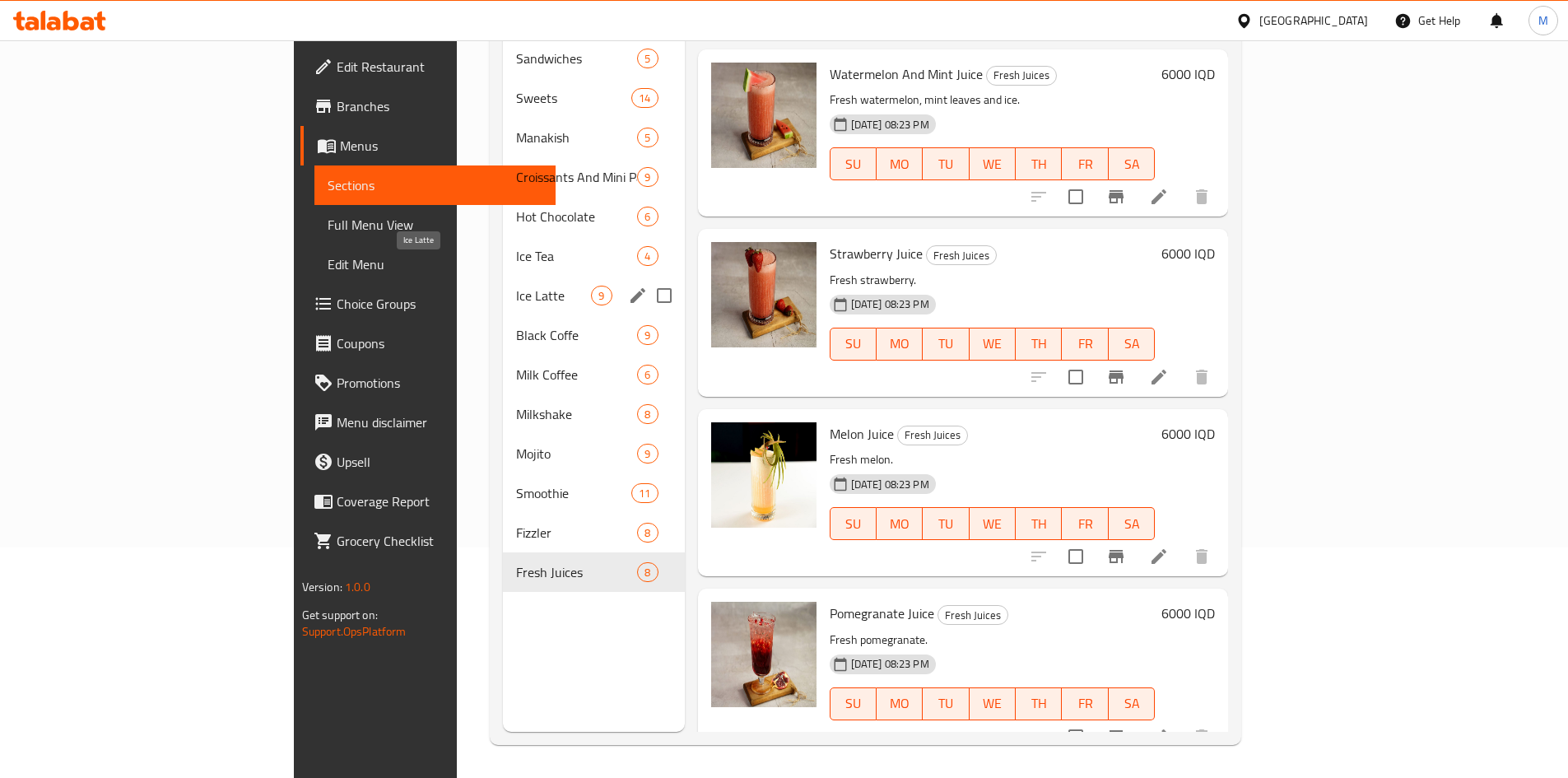
click at [516, 285] on span "Ice Latte" at bounding box center [553, 295] width 75 height 19
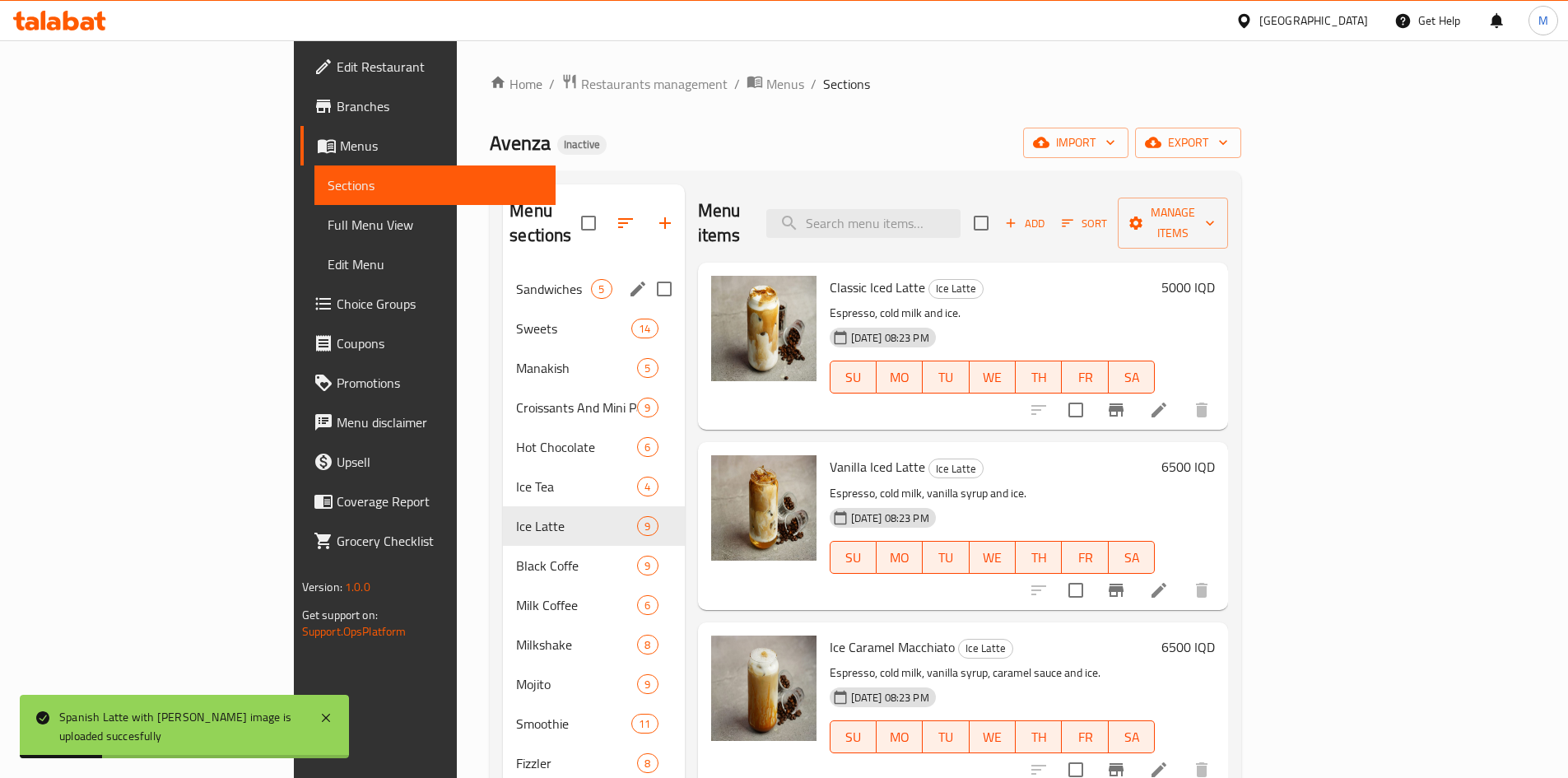
click at [516, 279] on span "Sandwiches" at bounding box center [553, 289] width 75 height 19
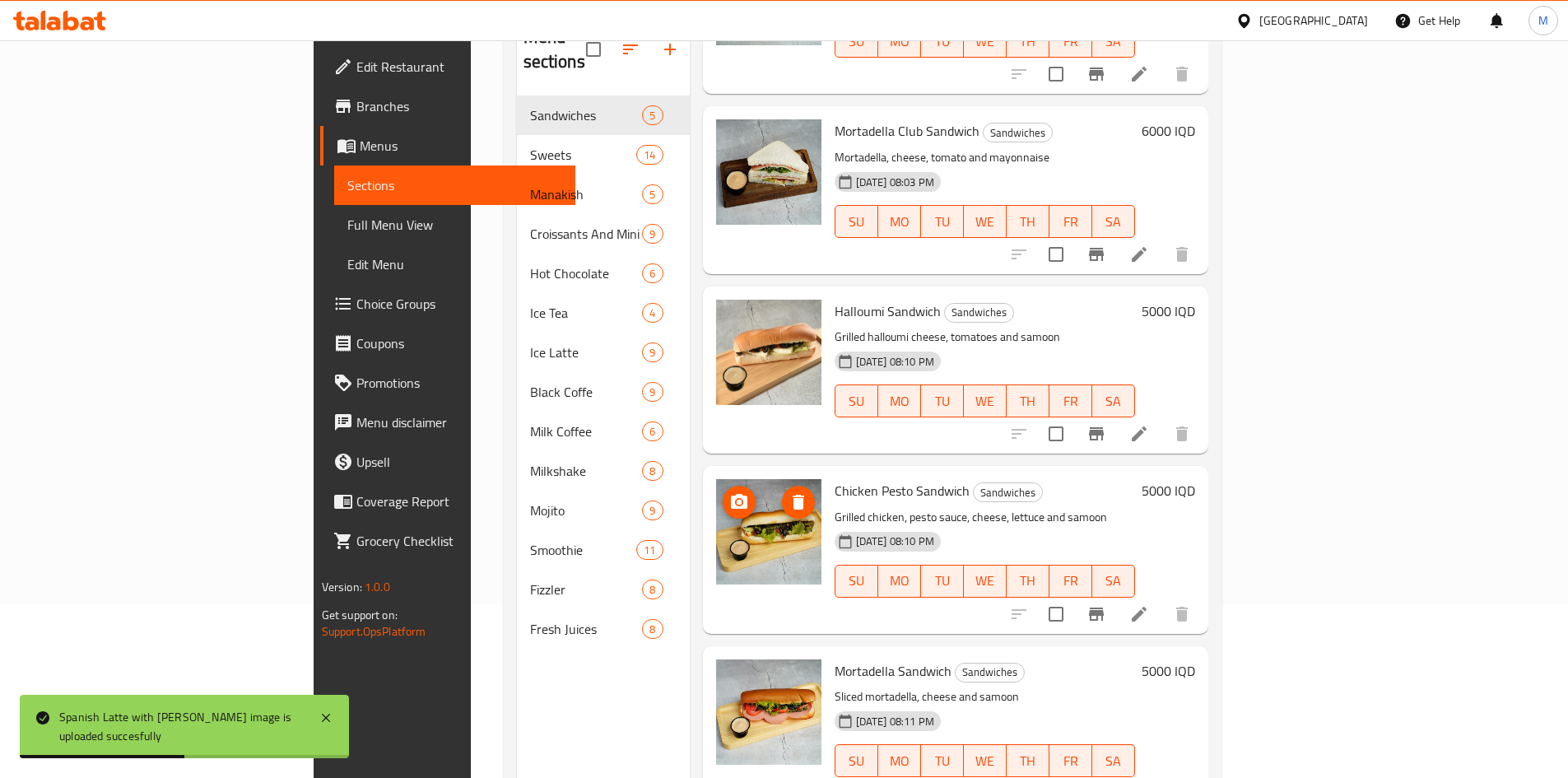
scroll to position [230, 0]
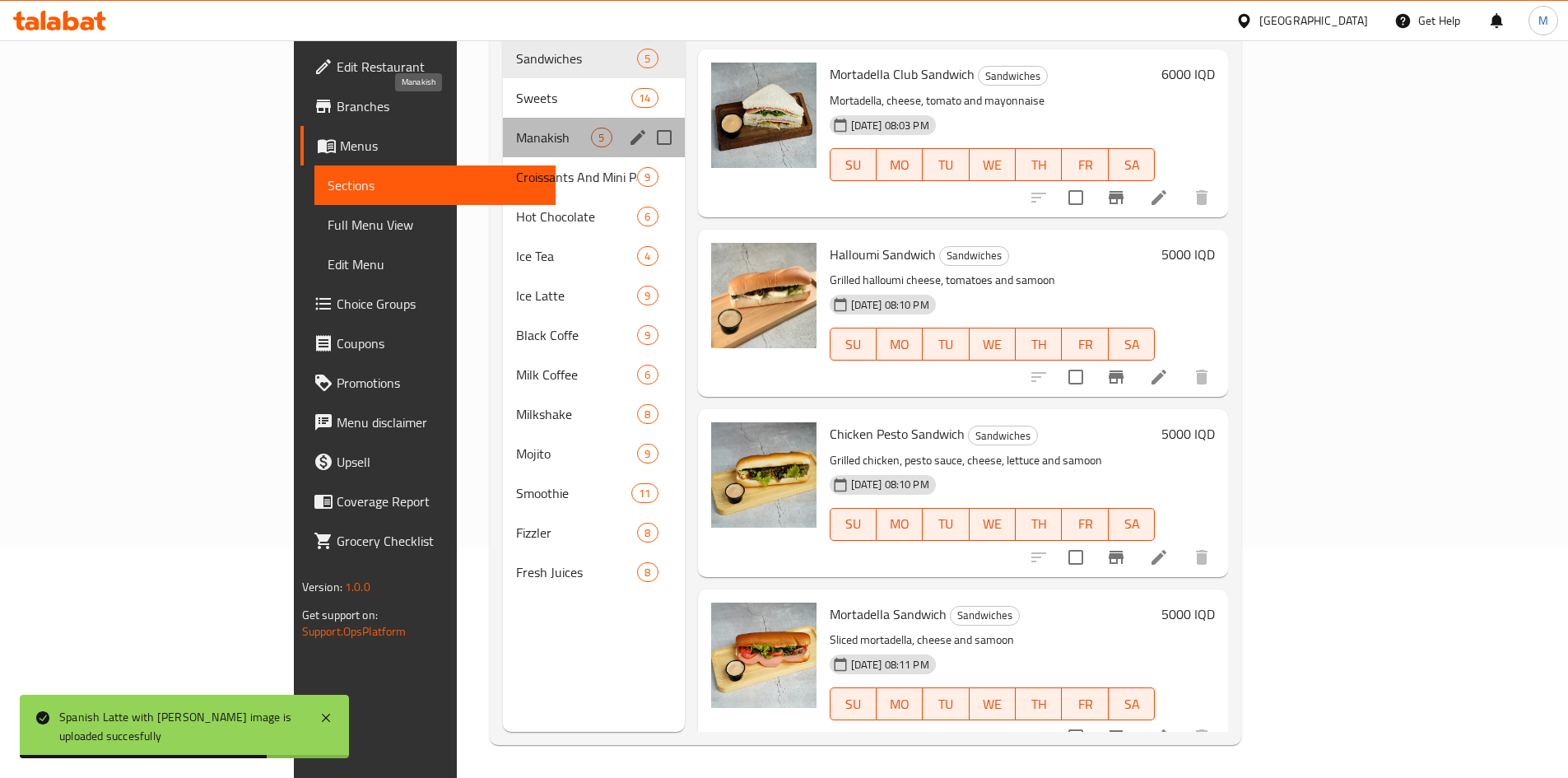
click at [516, 127] on span "Manakish" at bounding box center [553, 137] width 75 height 19
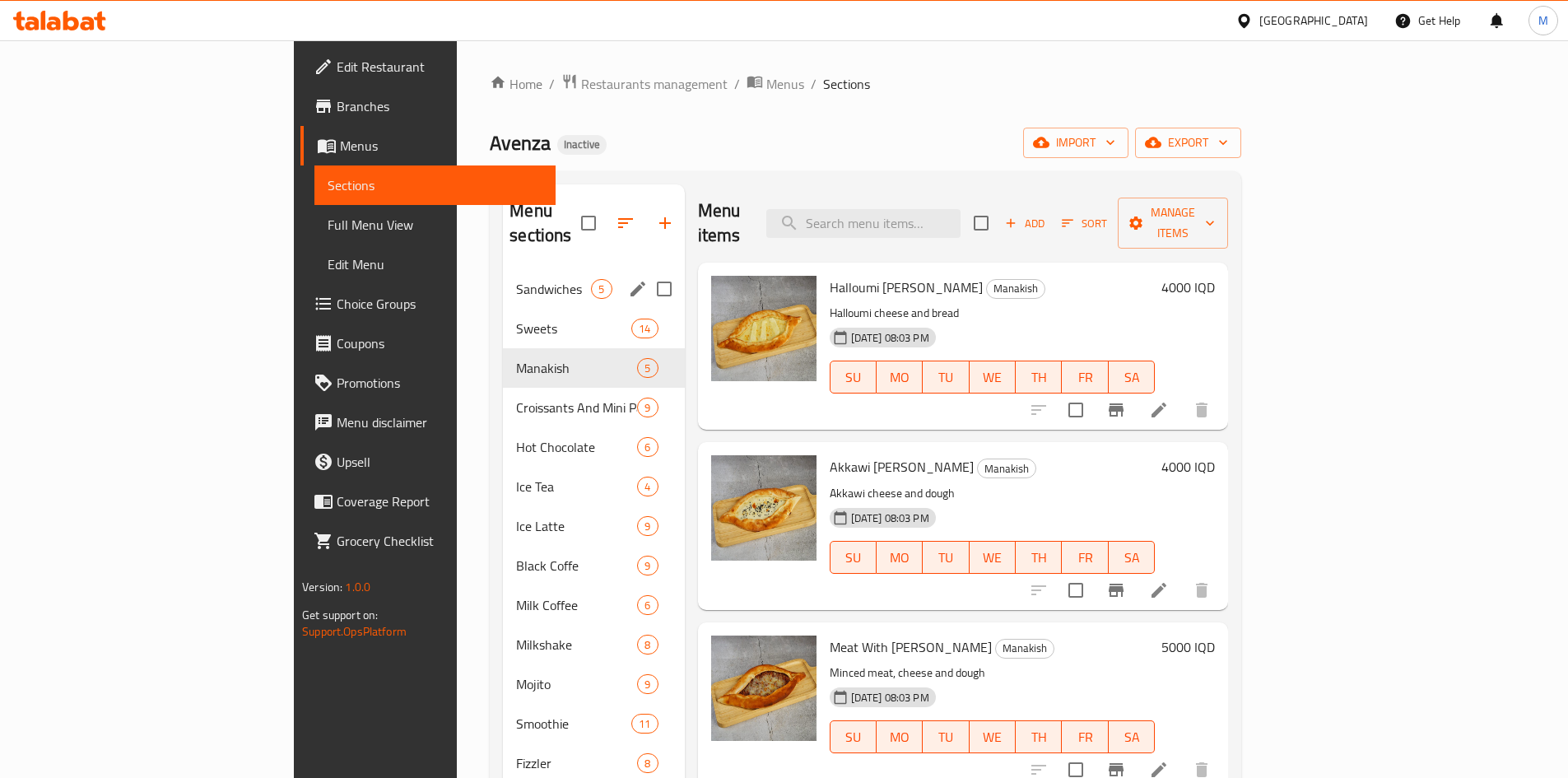
click at [503, 282] on div "Sandwiches 5" at bounding box center [593, 289] width 181 height 40
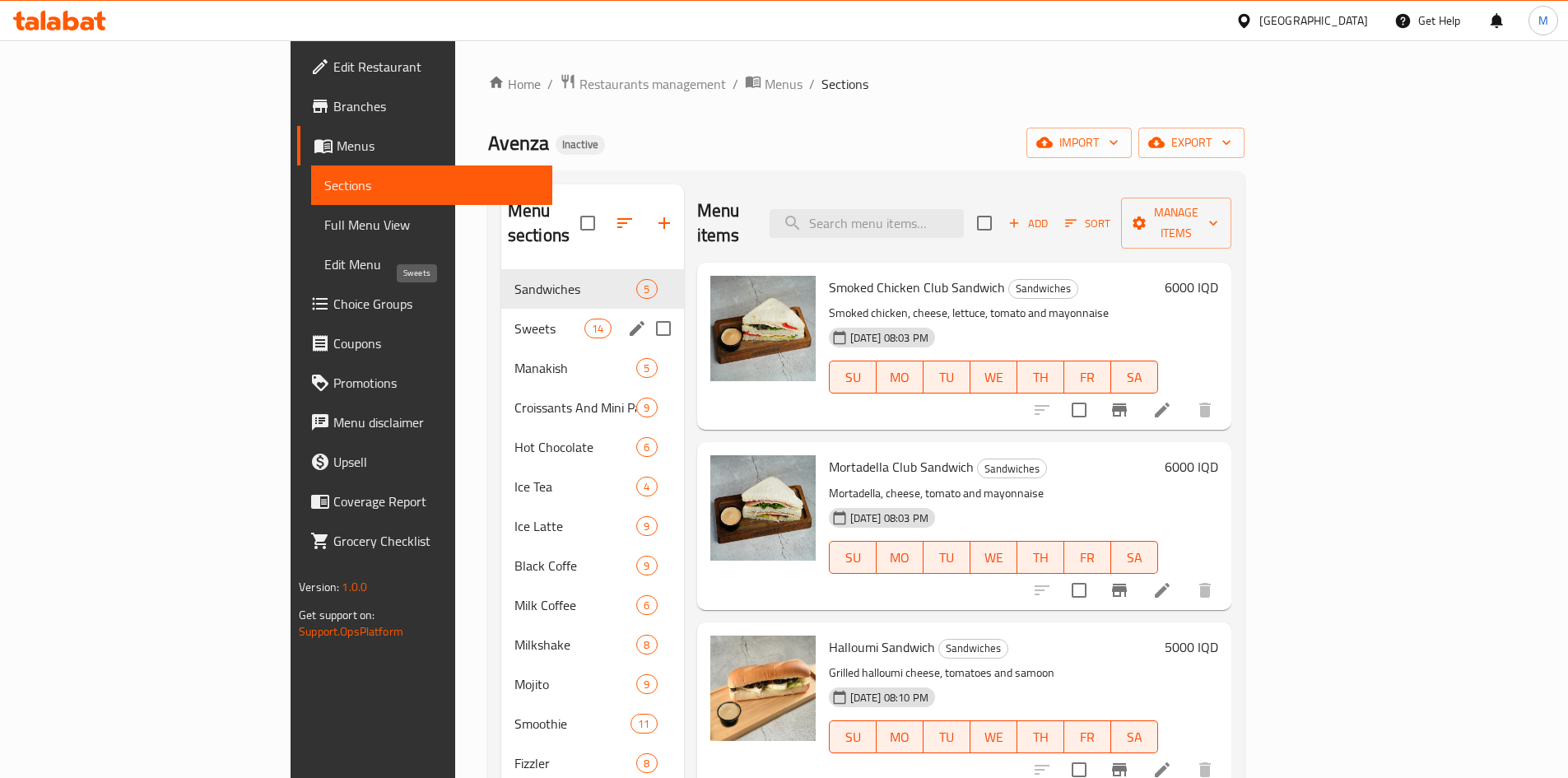
click at [514, 319] on span "Sweets" at bounding box center [549, 329] width 70 height 19
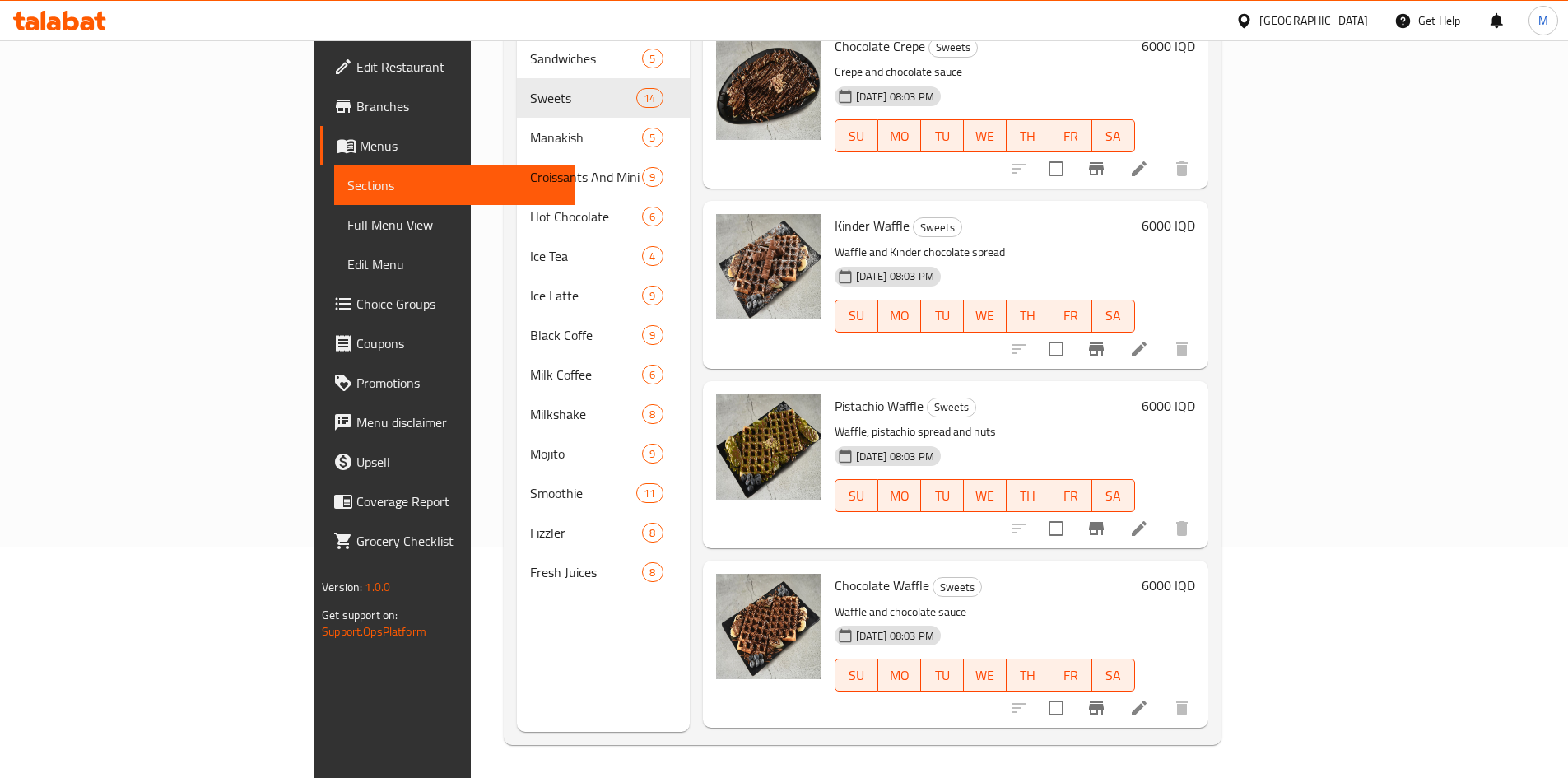
scroll to position [1369, 0]
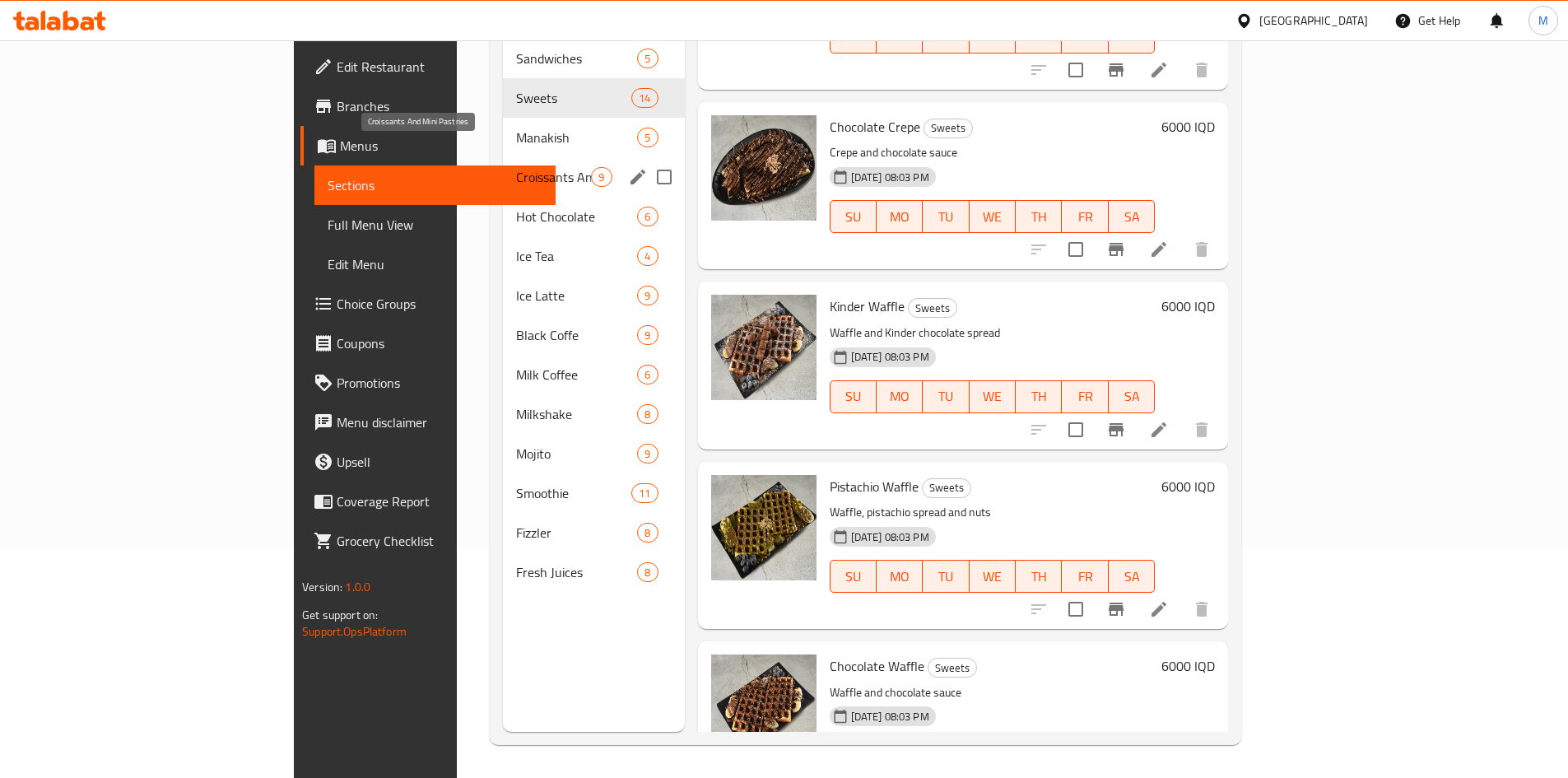
click at [516, 167] on span "Croissants And Mini Pastries" at bounding box center [553, 177] width 75 height 19
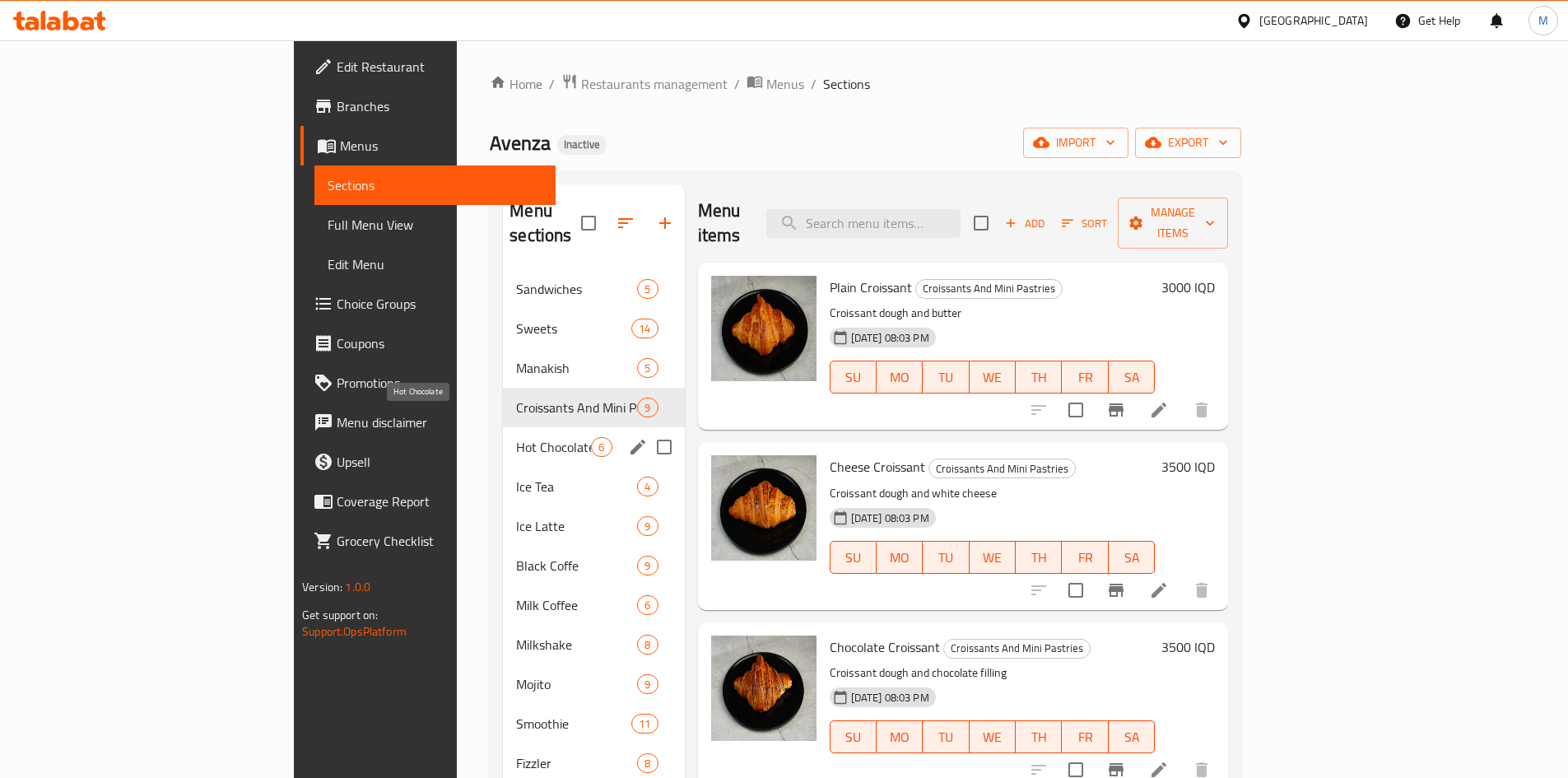
click at [516, 437] on span "Hot Chocolate" at bounding box center [553, 447] width 75 height 19
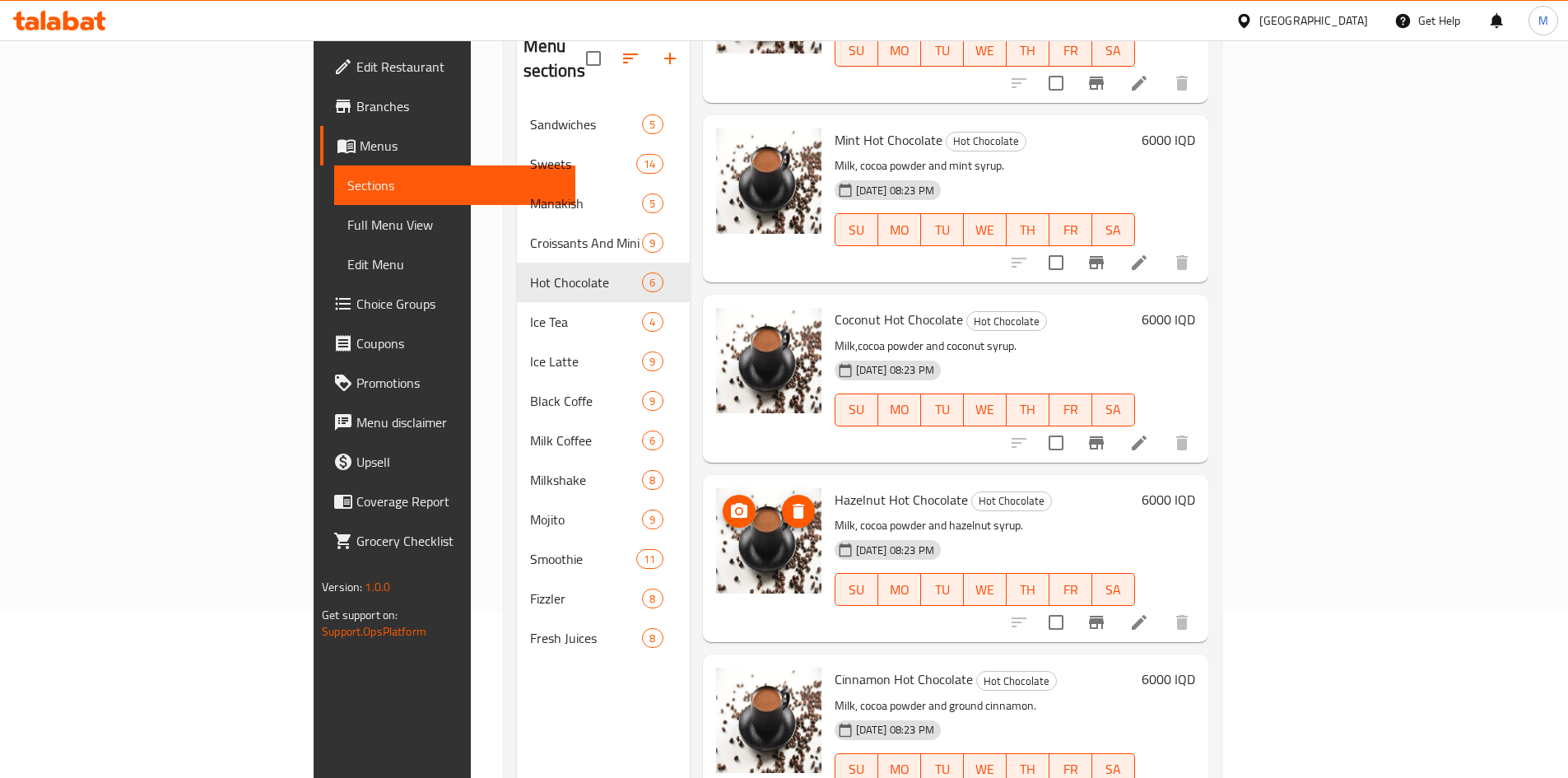
scroll to position [230, 0]
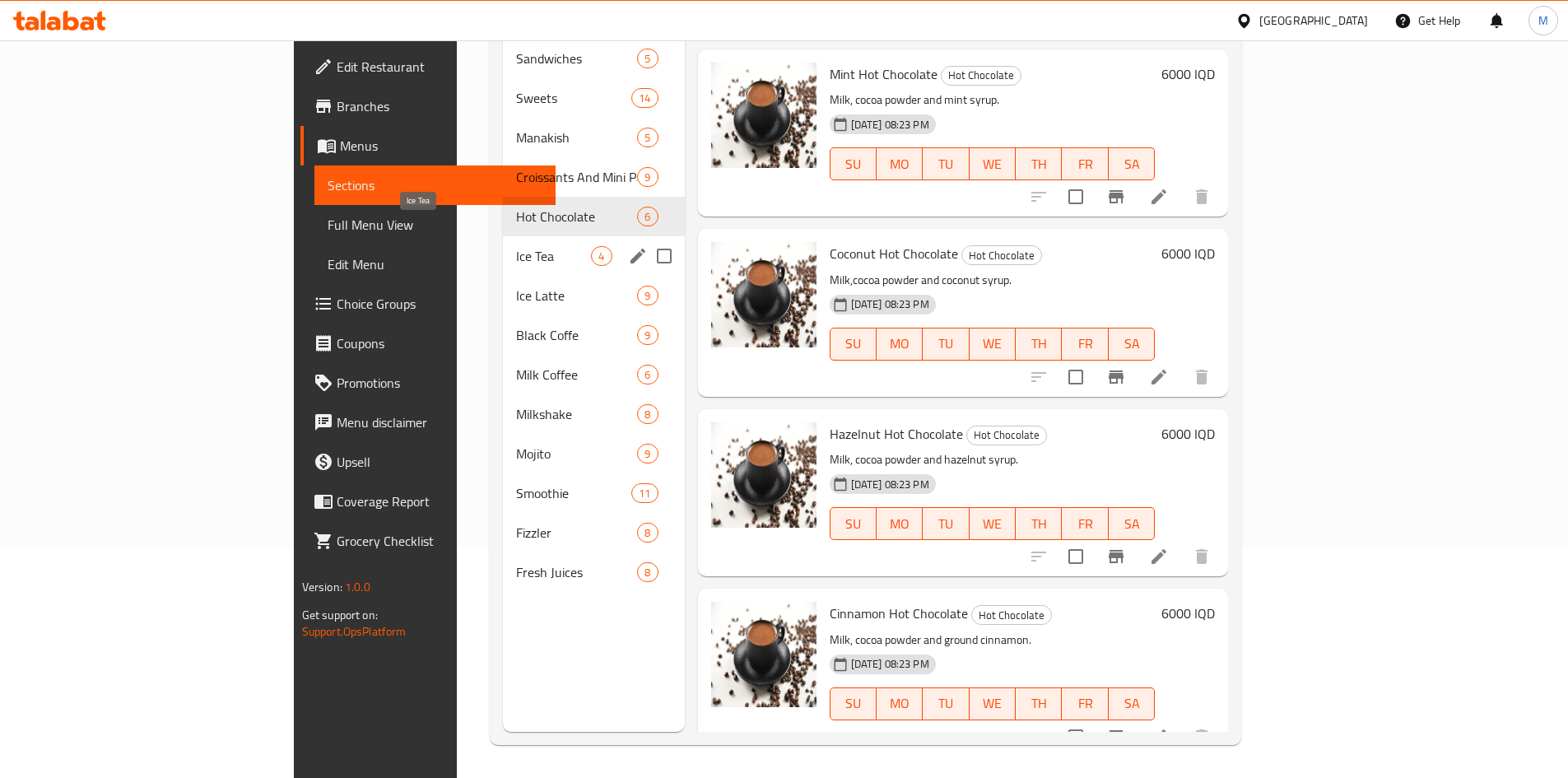
click at [516, 246] on span "Ice Tea" at bounding box center [553, 256] width 75 height 19
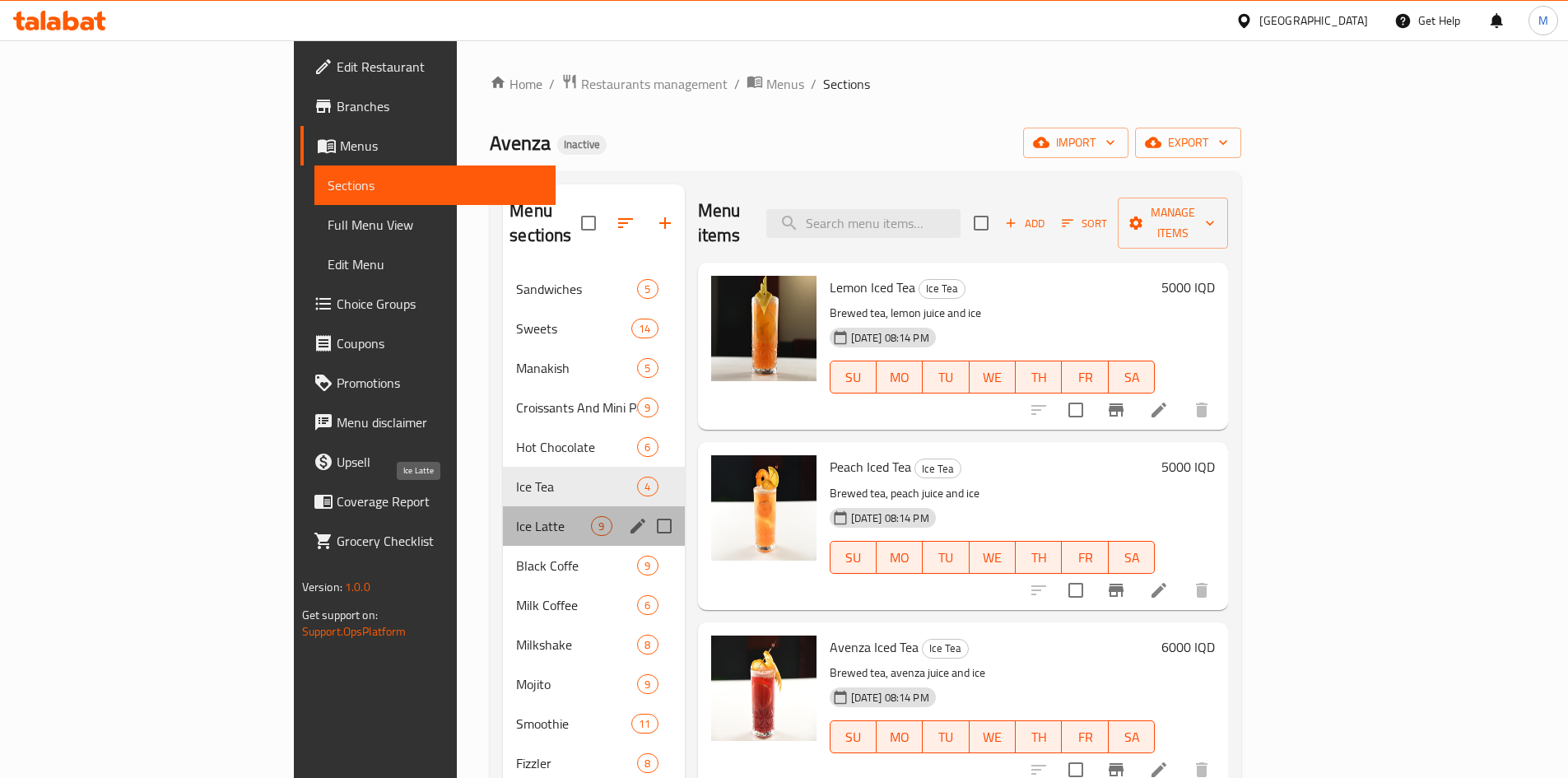
click at [516, 516] on span "Ice Latte" at bounding box center [553, 525] width 75 height 19
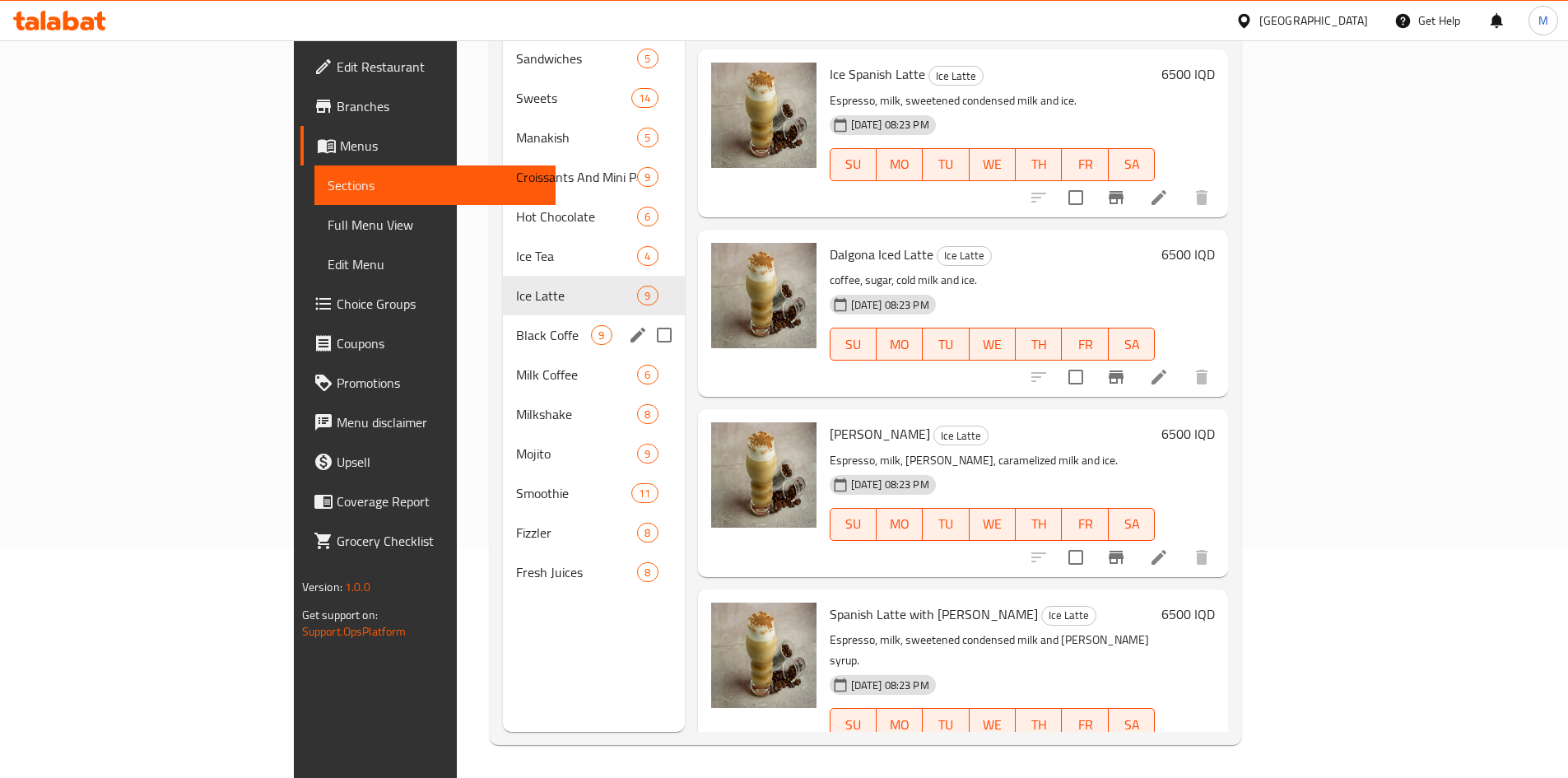
click at [516, 325] on span "Black Coffe" at bounding box center [553, 335] width 75 height 19
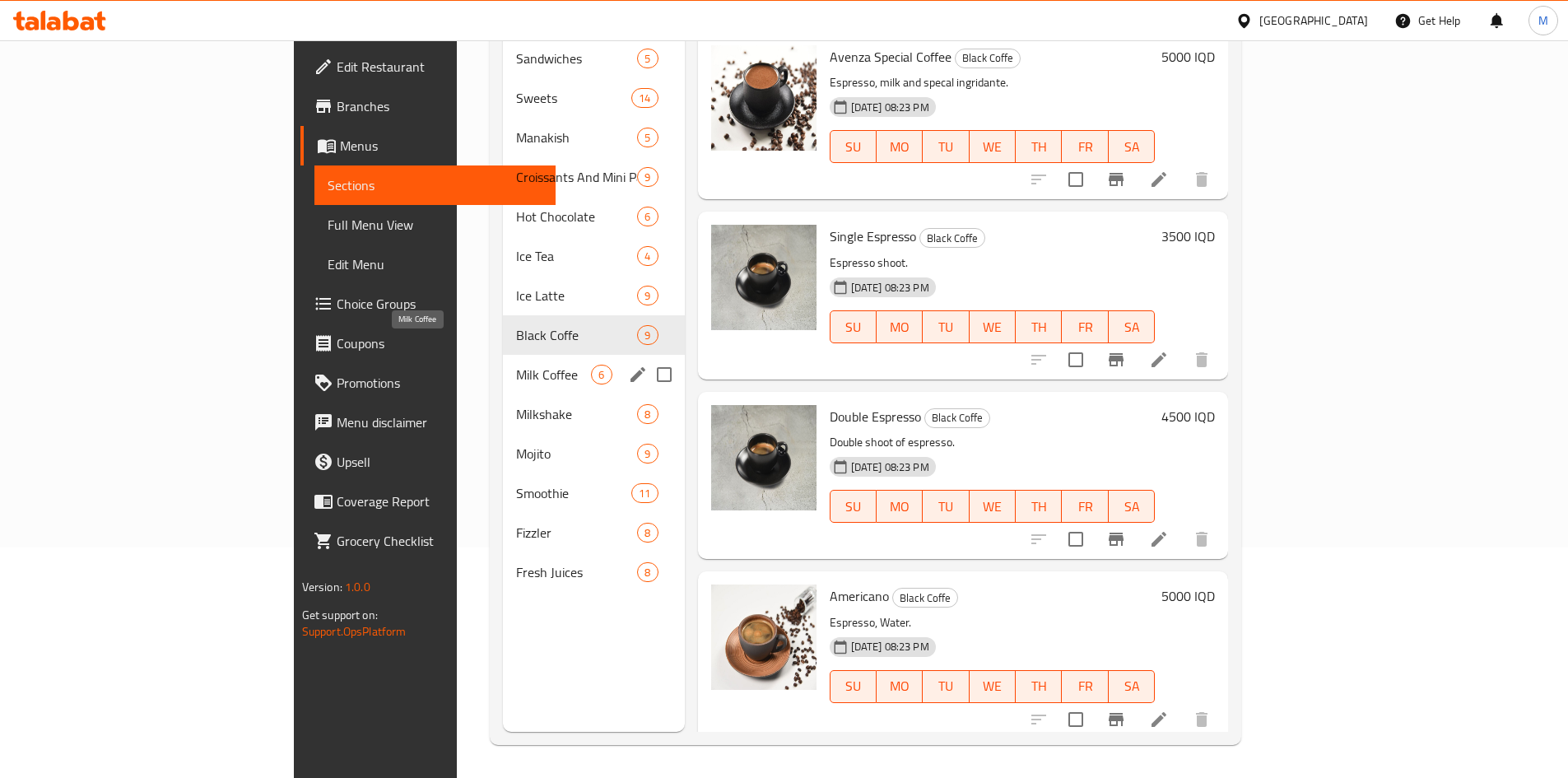
click at [516, 365] on span "Milk Coffee" at bounding box center [553, 374] width 75 height 19
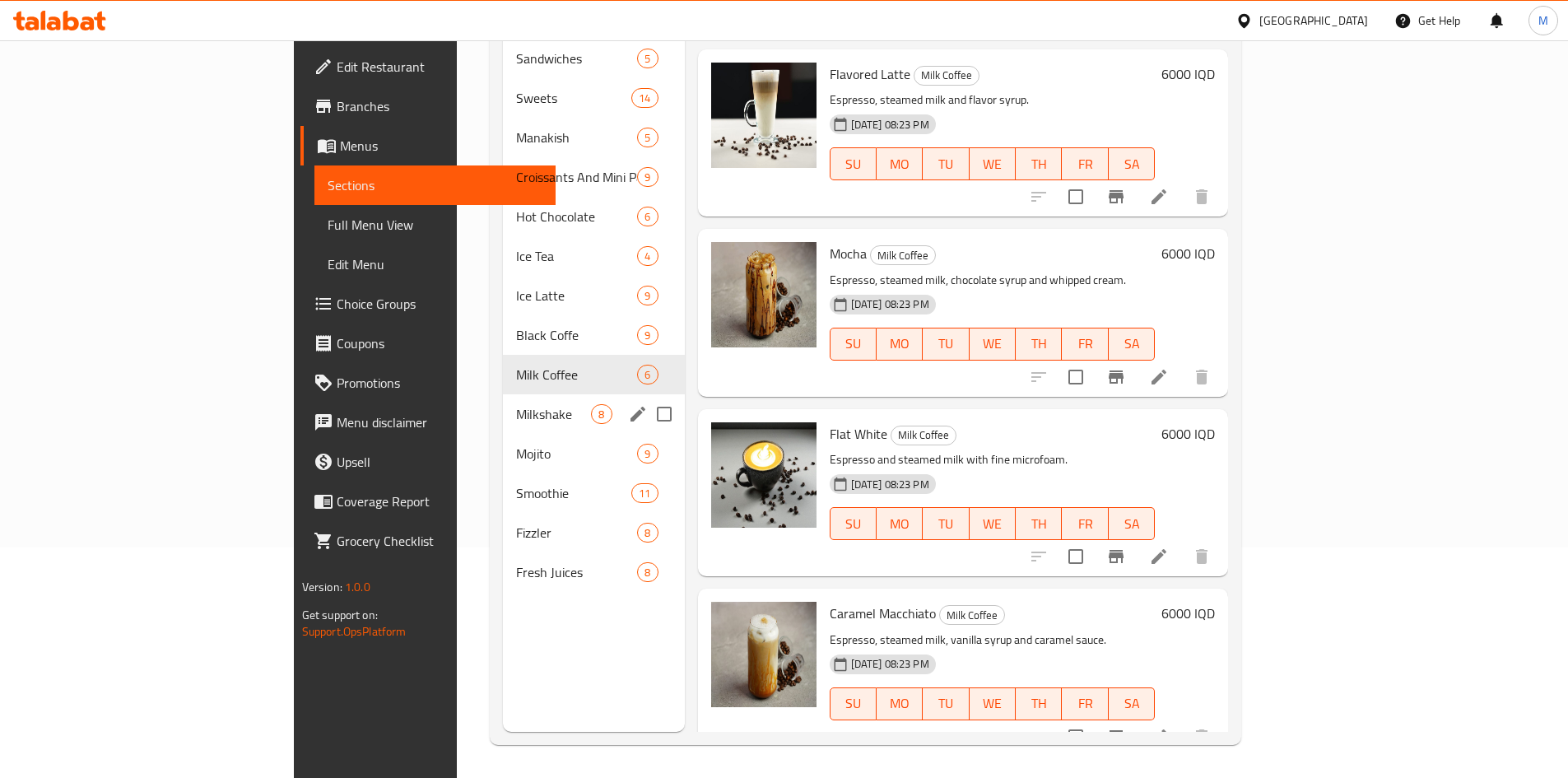
click at [516, 404] on span "Milkshake" at bounding box center [553, 414] width 75 height 19
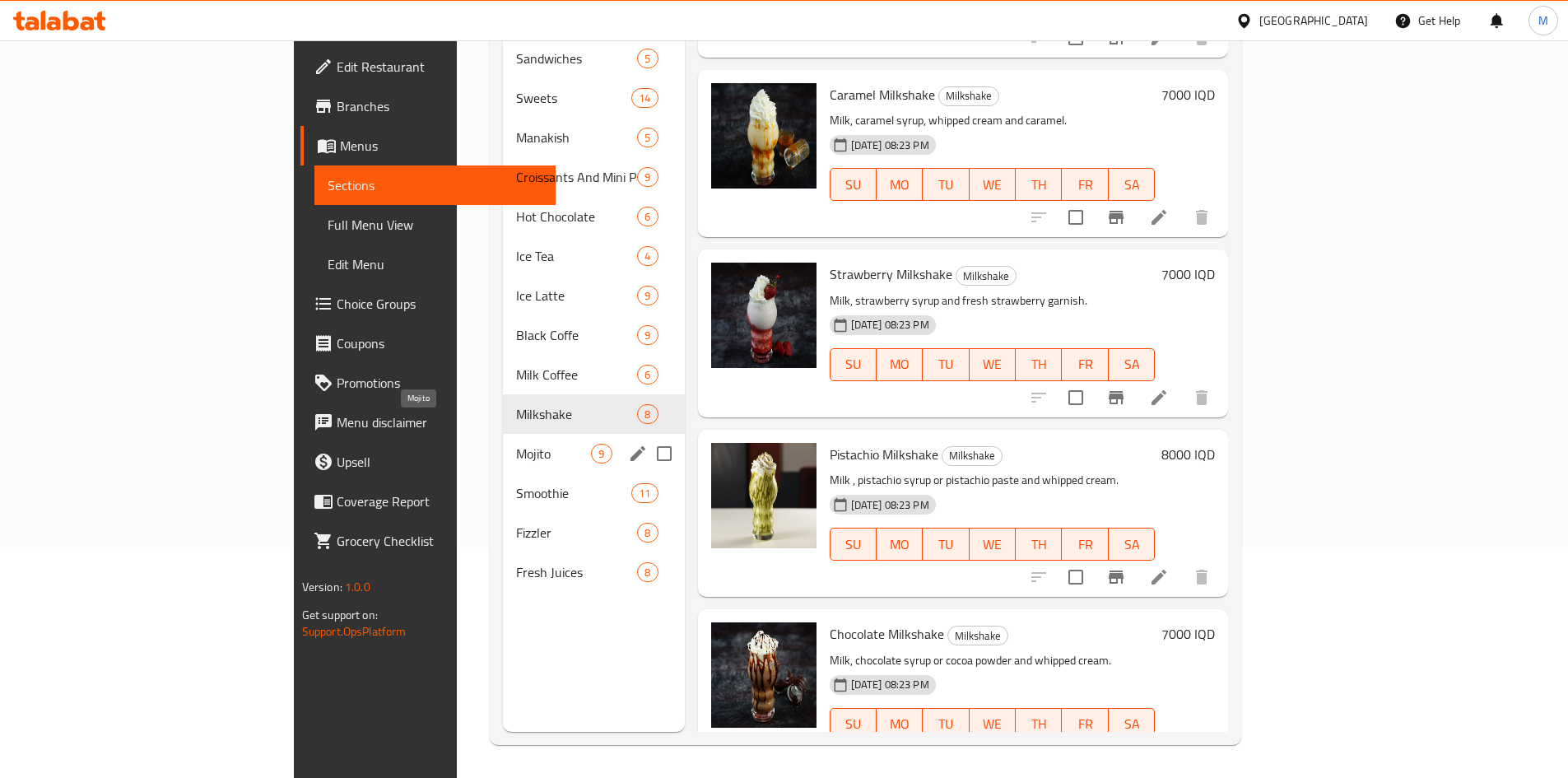
click at [516, 443] on span "Mojito" at bounding box center [553, 453] width 75 height 19
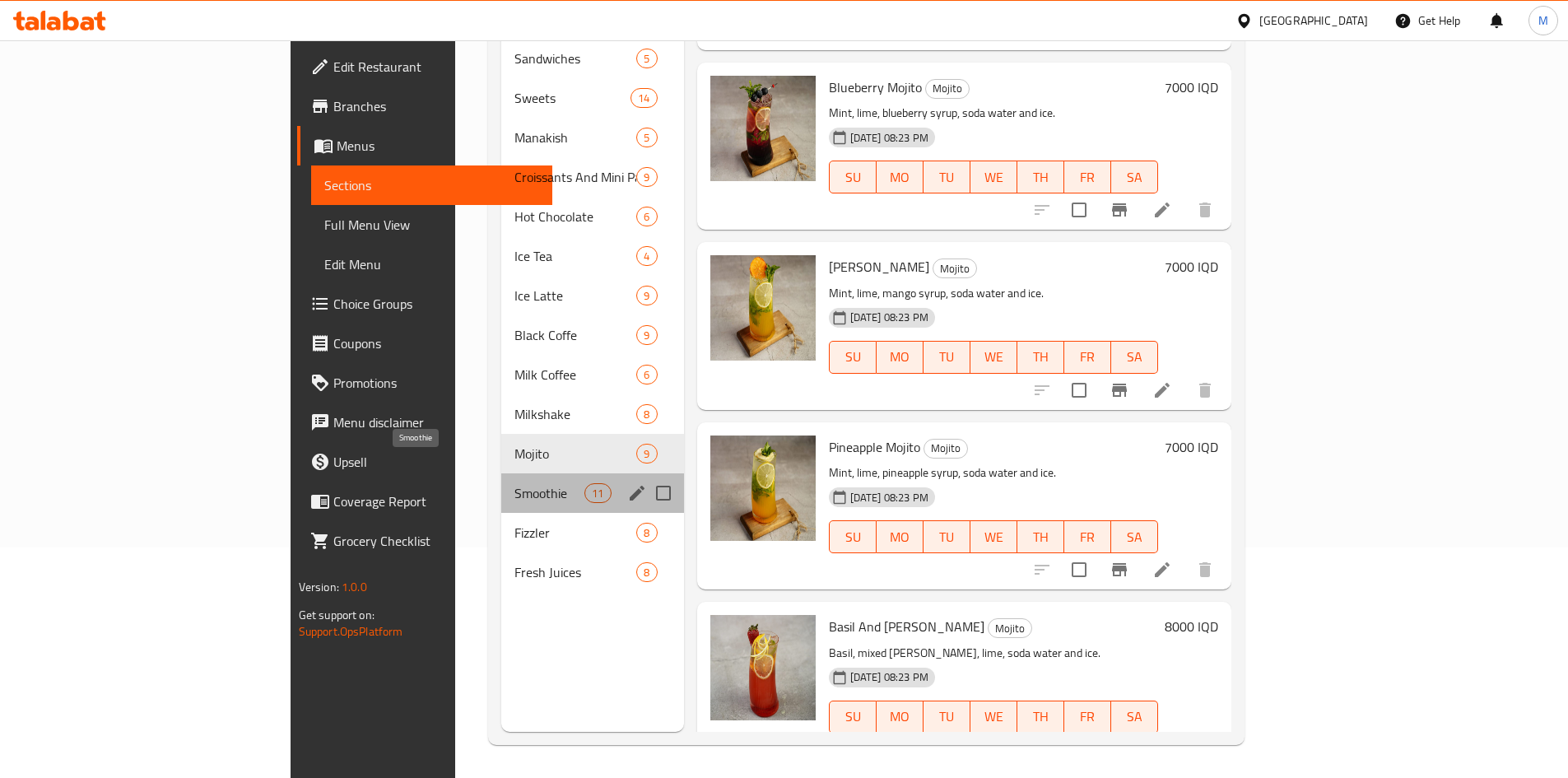
click at [514, 483] on span "Smoothie" at bounding box center [549, 493] width 70 height 19
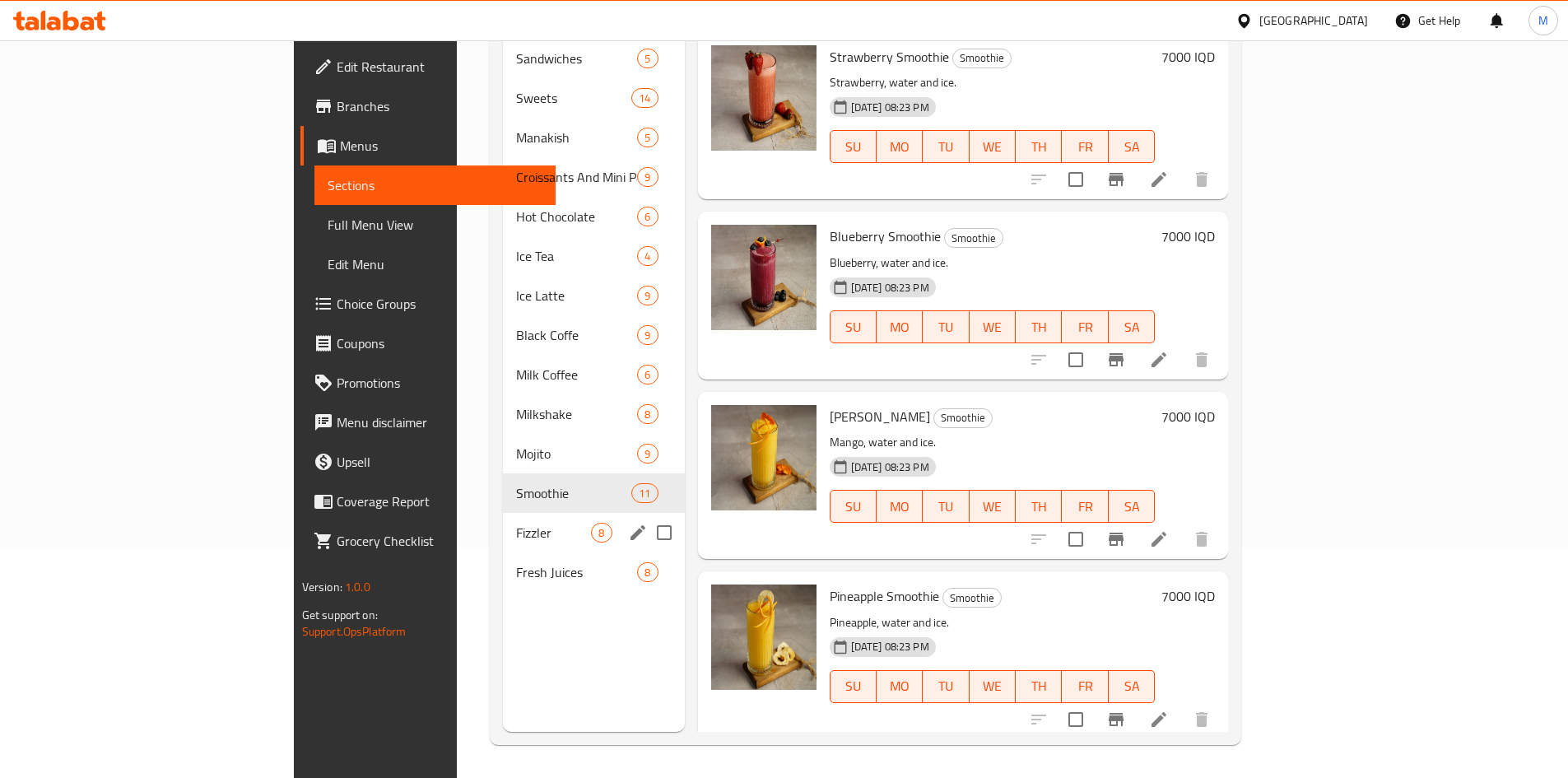
click at [516, 523] on span "Fizzler" at bounding box center [553, 533] width 75 height 19
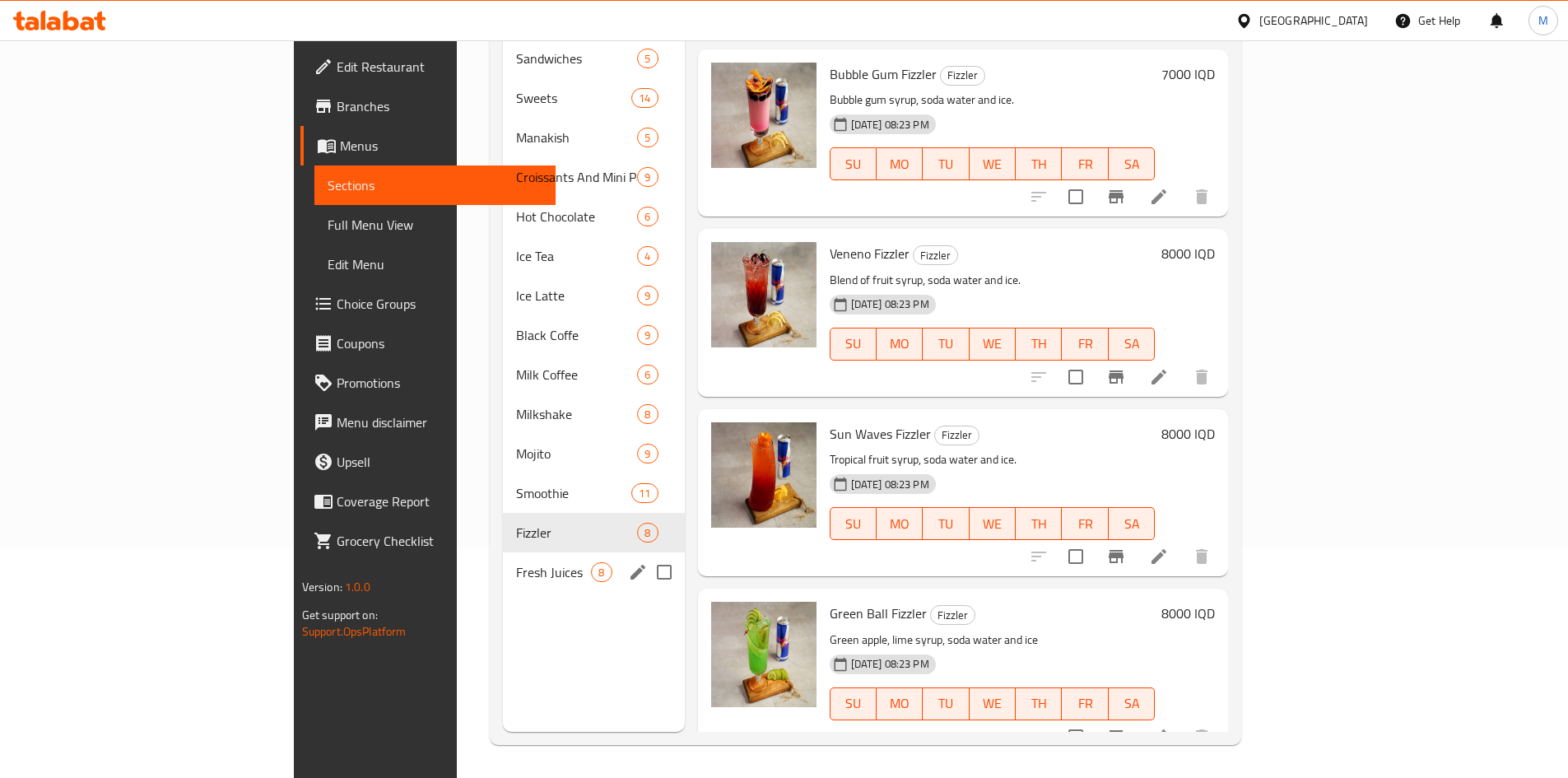
click at [516, 563] on span "Fresh Juices" at bounding box center [553, 572] width 75 height 19
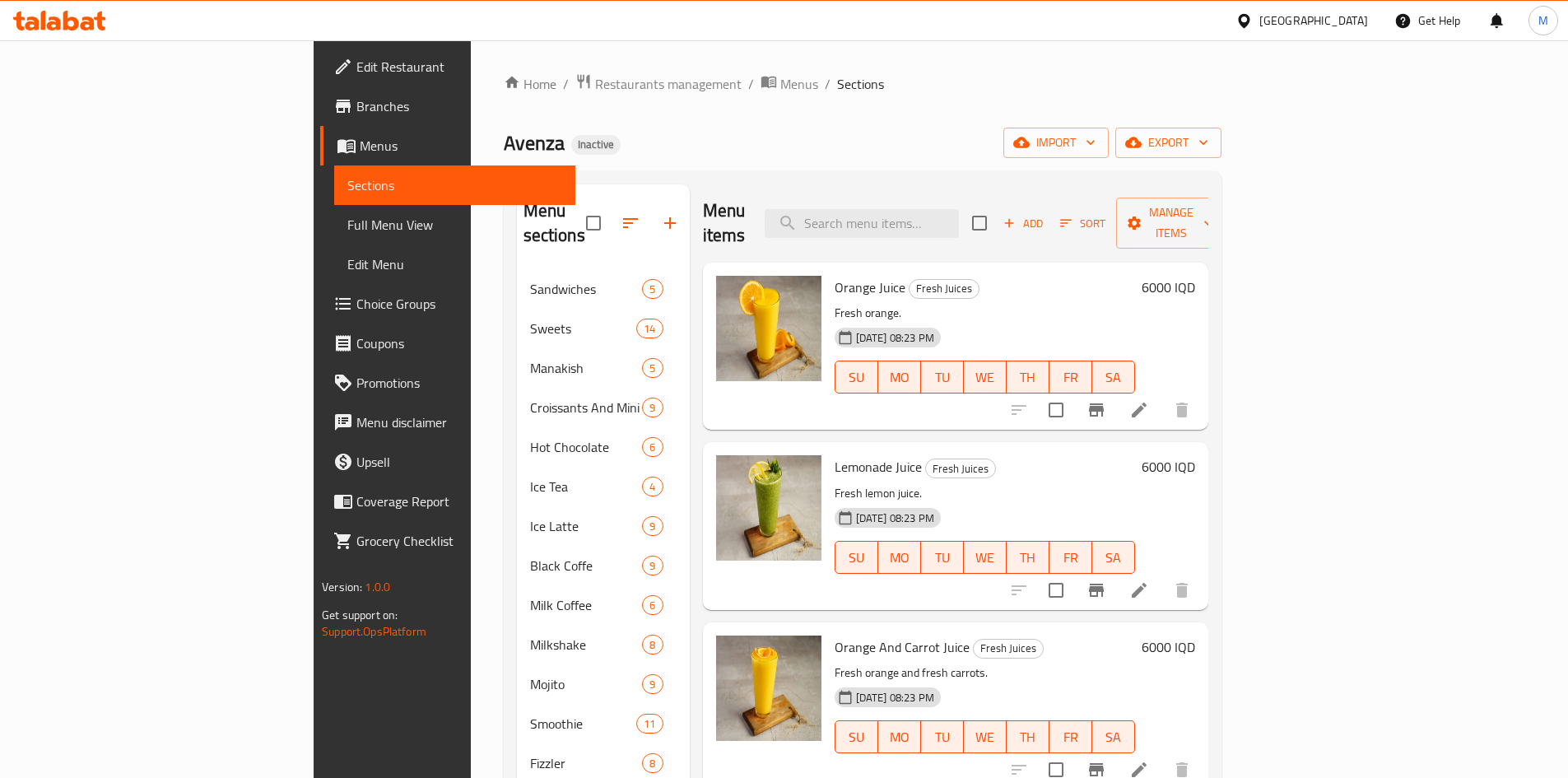
click at [504, 98] on div "Home / Restaurants management / Menus / Sections Avenza Inactive import export …" at bounding box center [862, 524] width 718 height 902
click at [504, 93] on link "Home" at bounding box center [530, 84] width 53 height 19
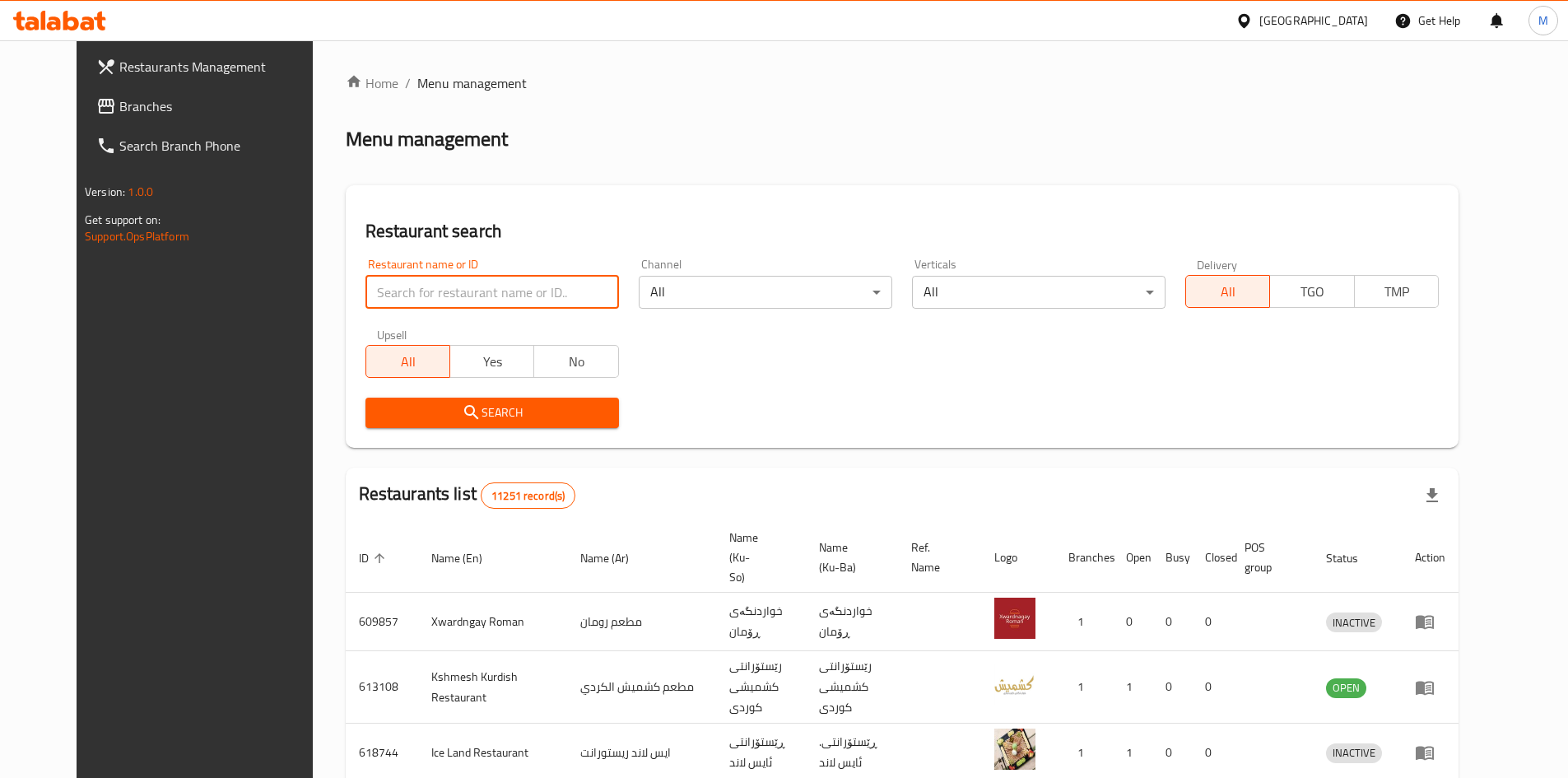
click at [434, 281] on input "search" at bounding box center [492, 291] width 254 height 33
click at [462, 399] on button "Search" at bounding box center [492, 412] width 254 height 30
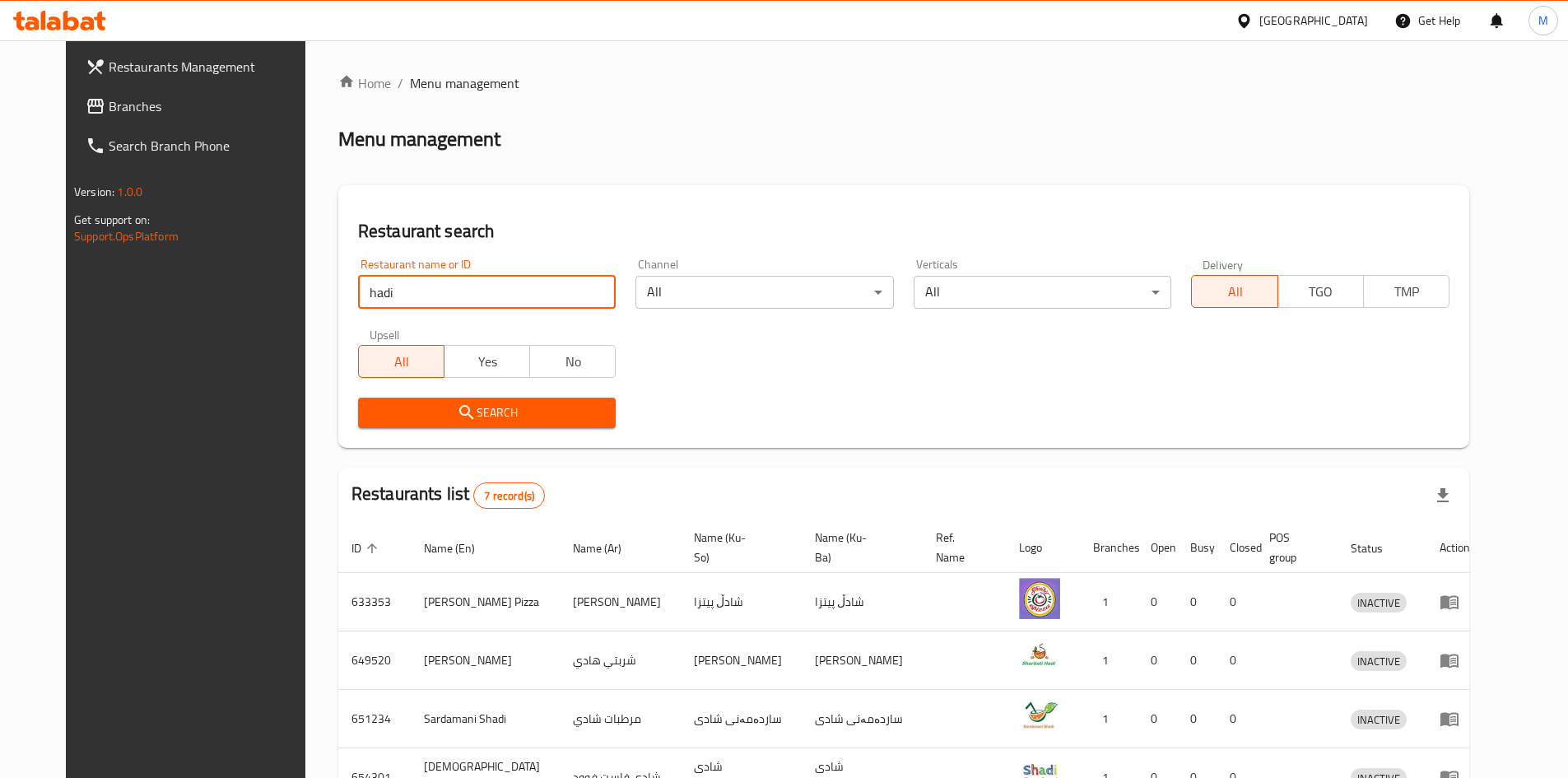
click at [393, 282] on input "hadi" at bounding box center [487, 291] width 259 height 33
type input "hadi sweet"
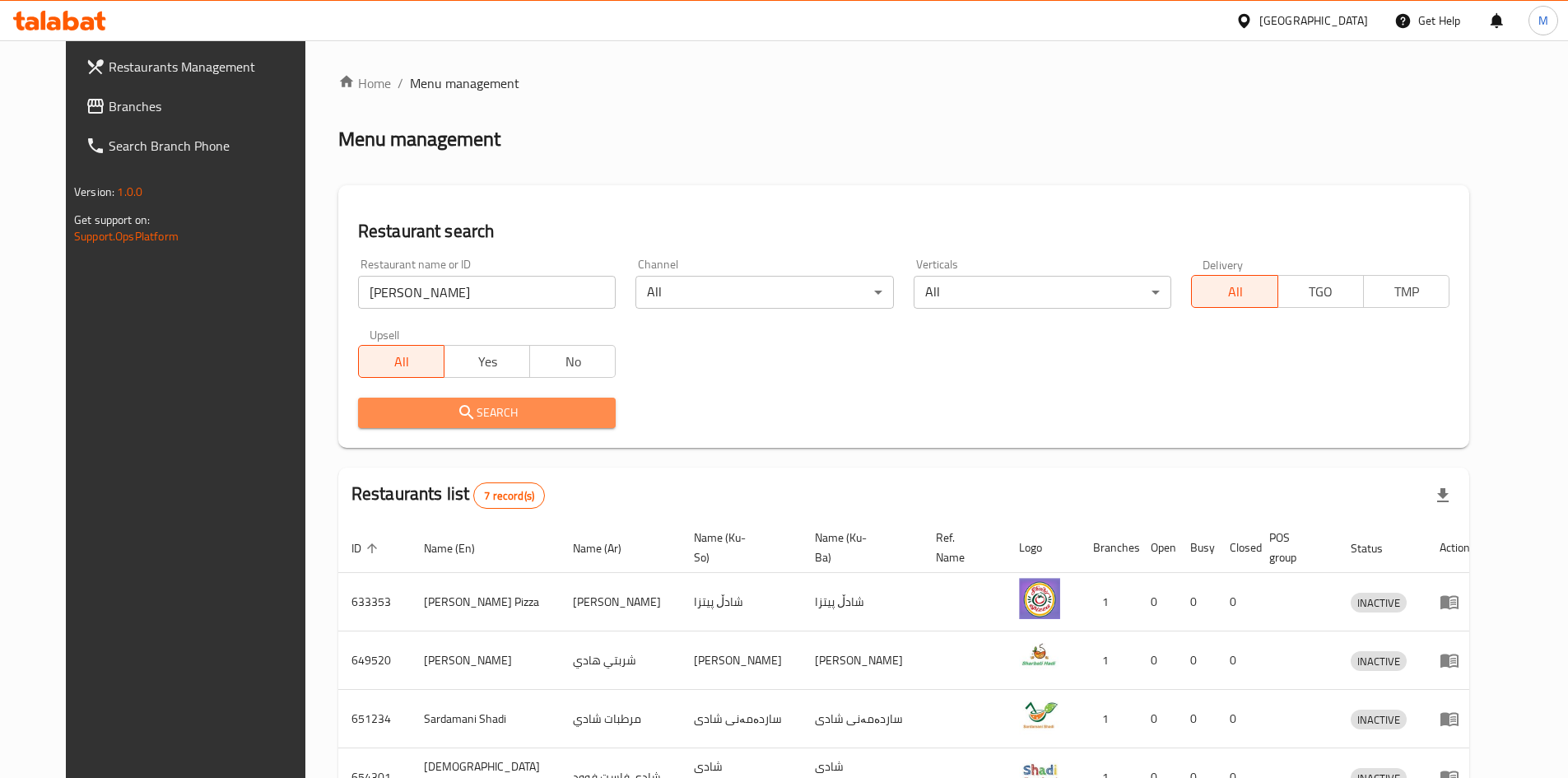
click at [483, 397] on button "Search" at bounding box center [487, 412] width 259 height 30
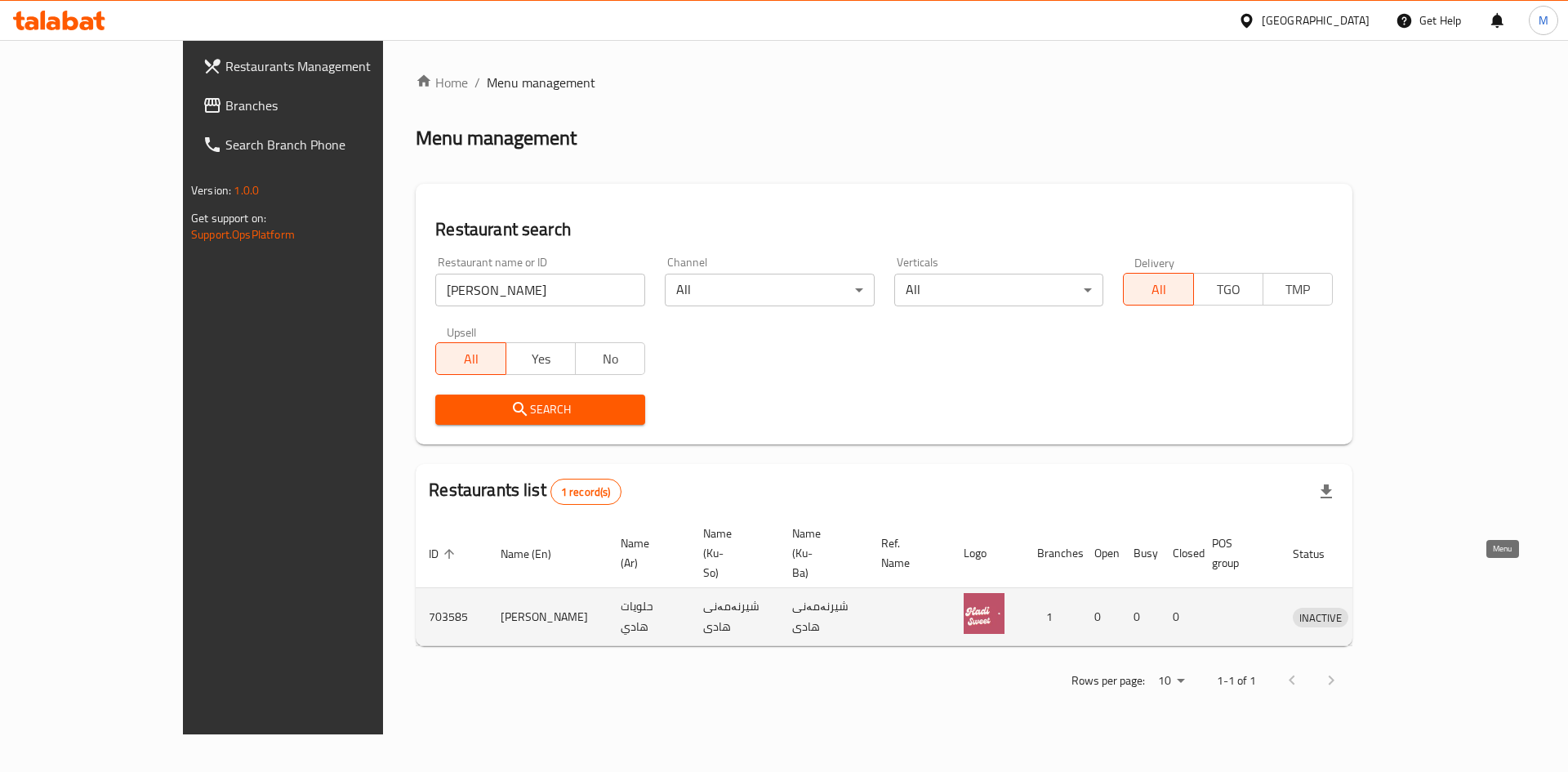
click at [1400, 611] on icon "enhanced table" at bounding box center [1391, 618] width 18 height 14
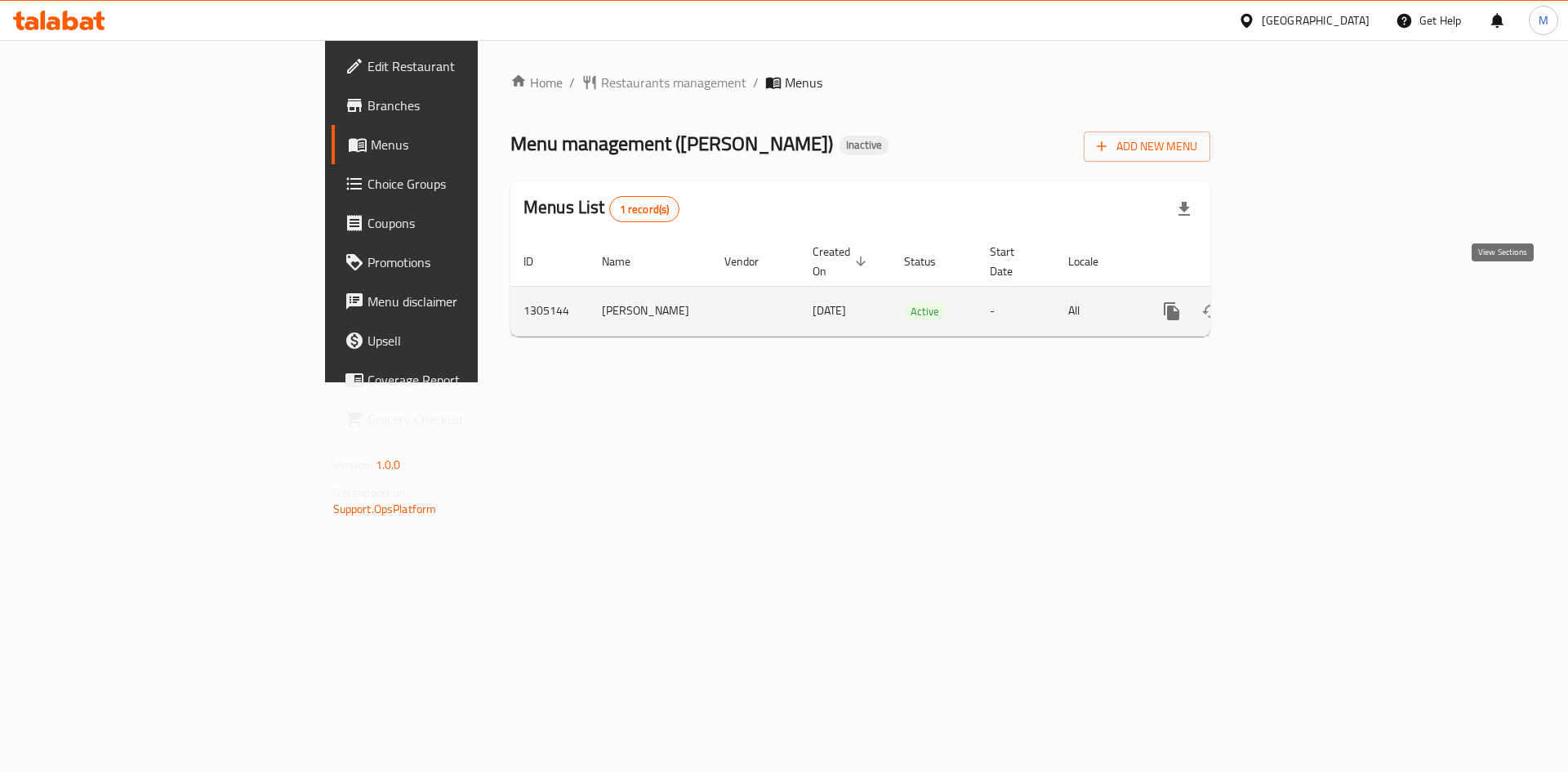
click at [1297, 304] on icon "enhanced table" at bounding box center [1289, 311] width 15 height 15
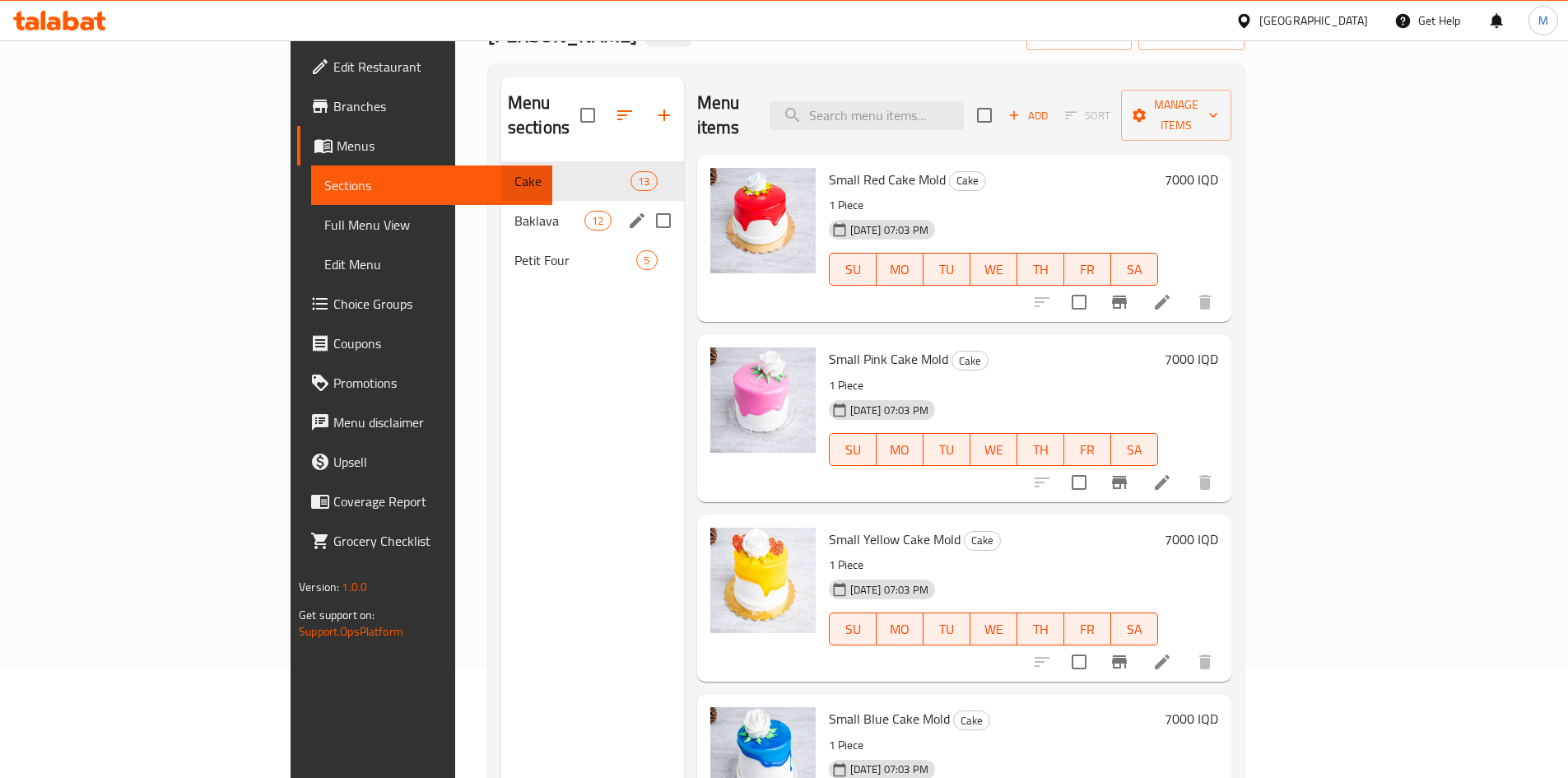
scroll to position [230, 0]
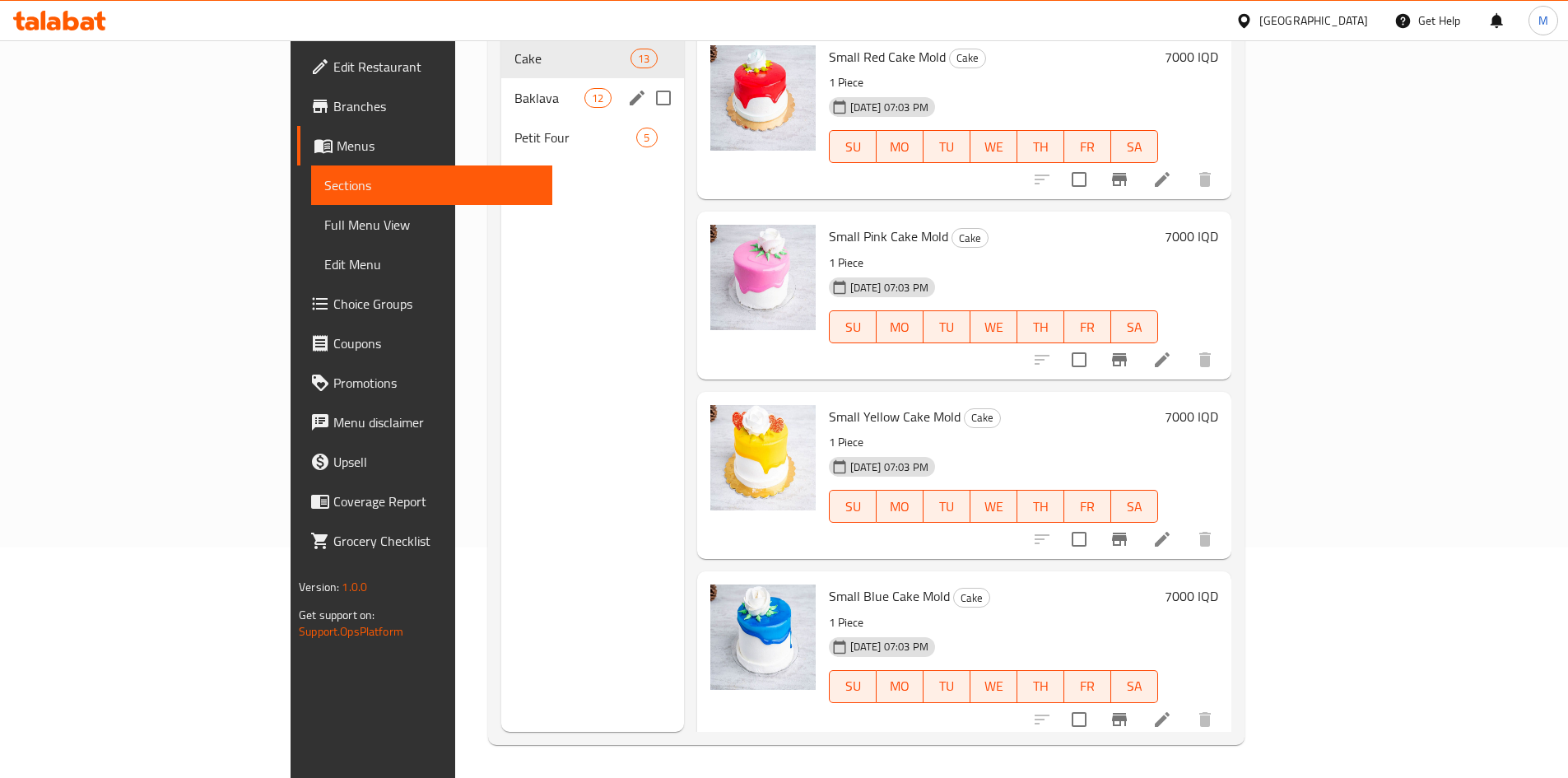
click at [514, 88] on span "Baklava" at bounding box center [549, 98] width 70 height 19
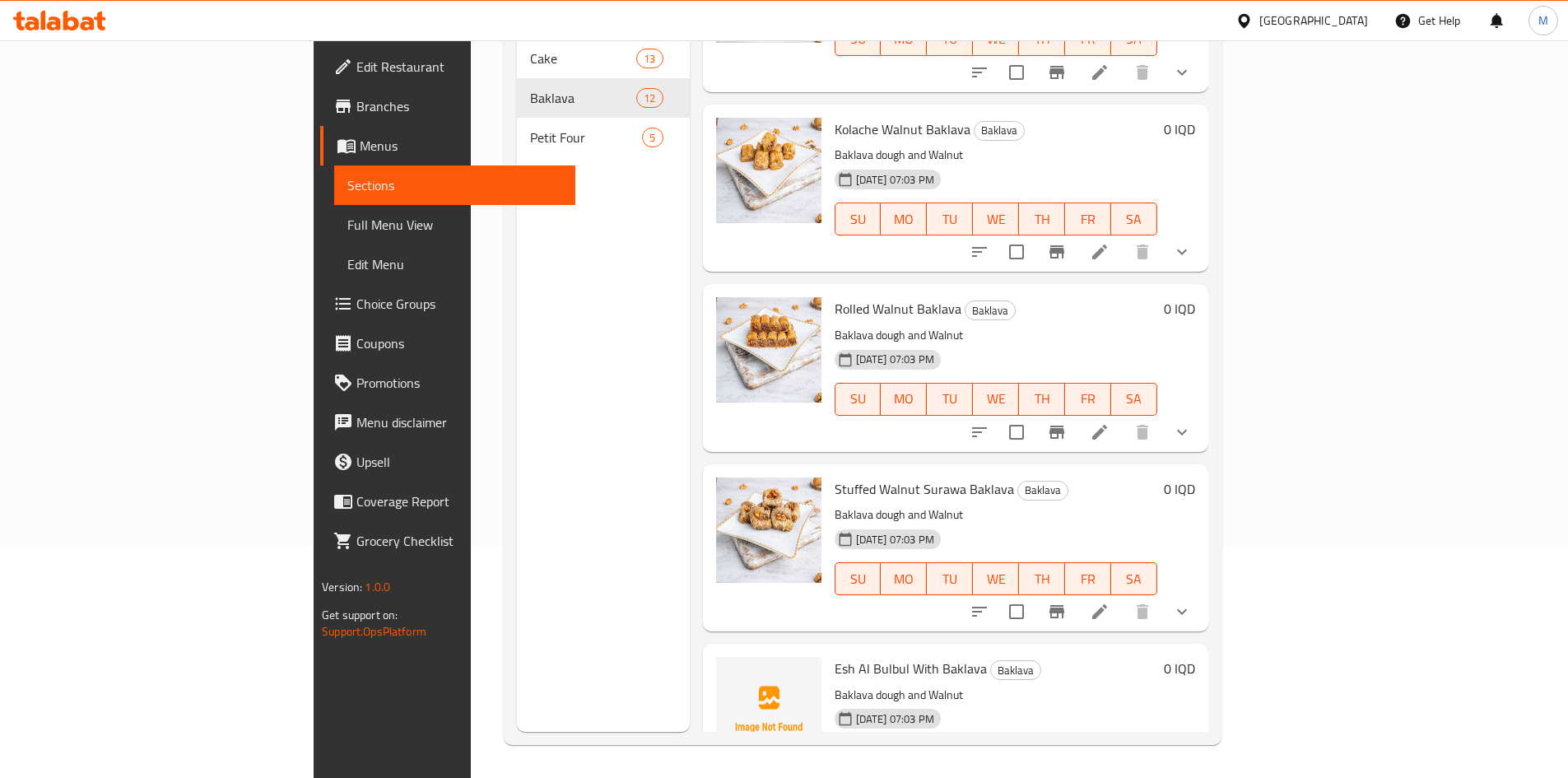
scroll to position [1421, 0]
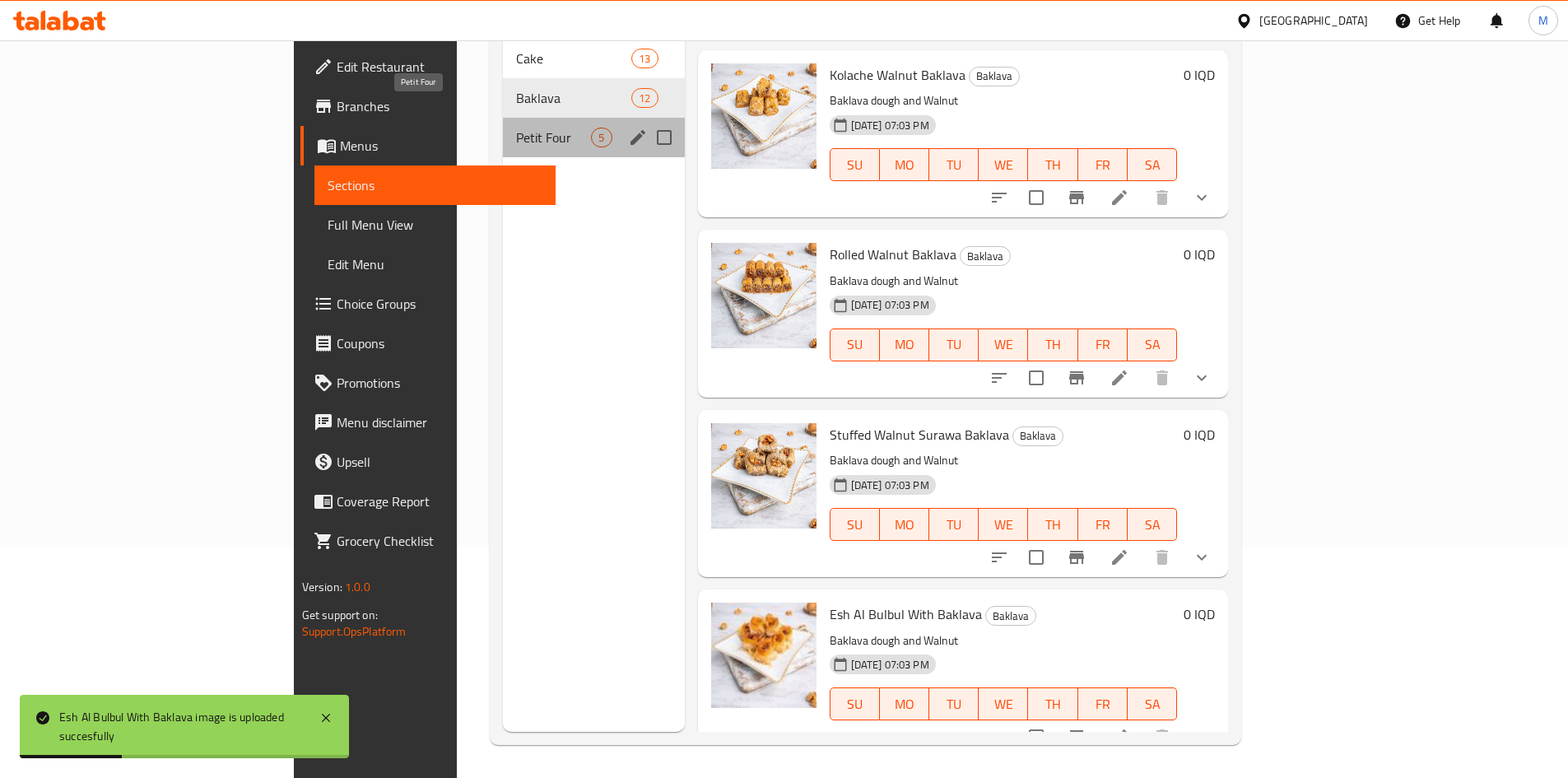
click at [516, 127] on span "Petit Four" at bounding box center [553, 137] width 75 height 19
